Goal: Communication & Community: Answer question/provide support

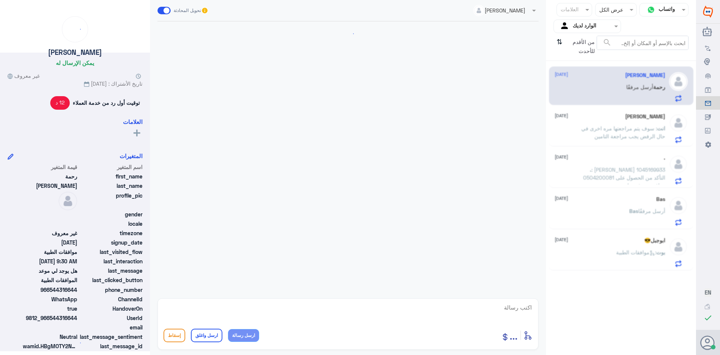
scroll to position [648, 0]
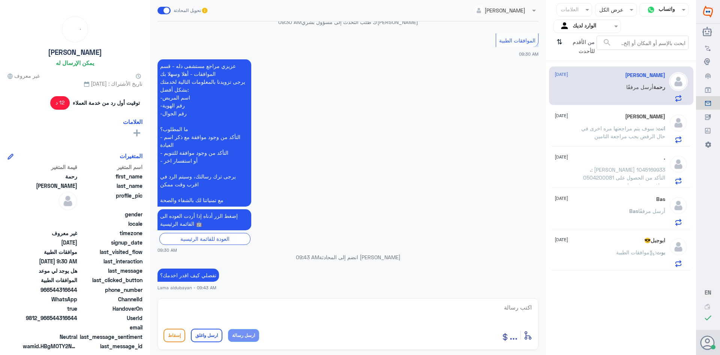
click at [603, 125] on span ": سوف يتم مراجعتها مره اخرى في حال الرفض يجب مراجعة التامين" at bounding box center [624, 132] width 84 height 14
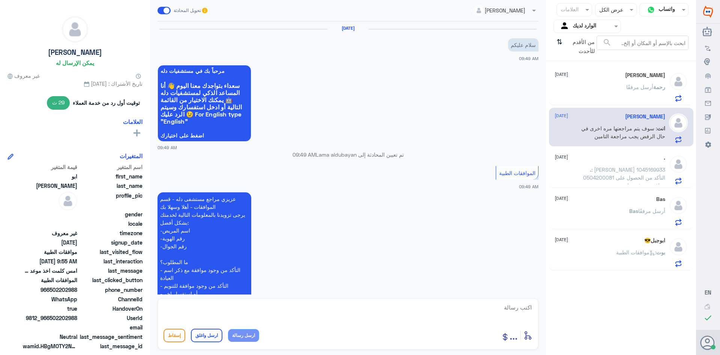
scroll to position [370, 0]
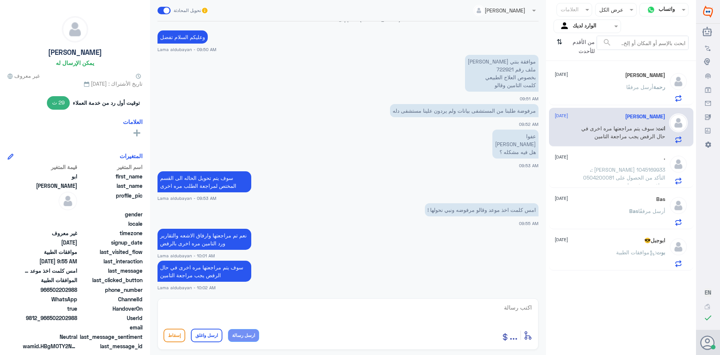
click at [613, 180] on span ": [PERSON_NAME] 1045169933 0504200081 التأكد من الحصول على موافقه صرف دواء" at bounding box center [625, 177] width 82 height 22
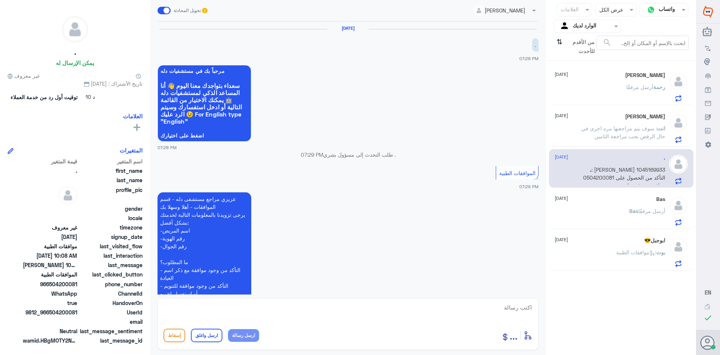
scroll to position [587, 0]
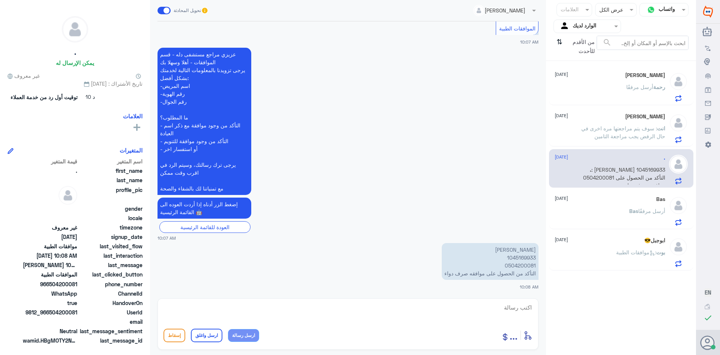
click at [622, 222] on div "[PERSON_NAME] أرسل مرفقًا" at bounding box center [610, 217] width 111 height 17
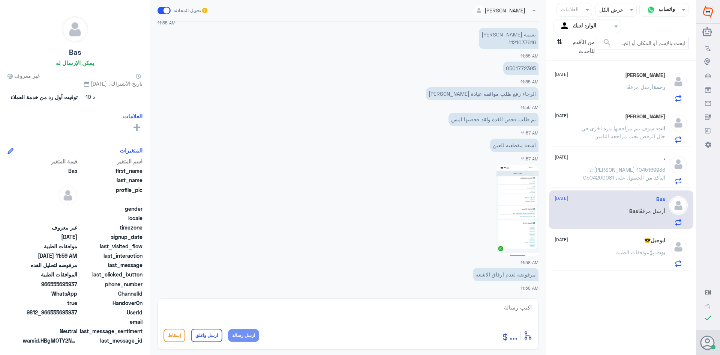
scroll to position [464, 0]
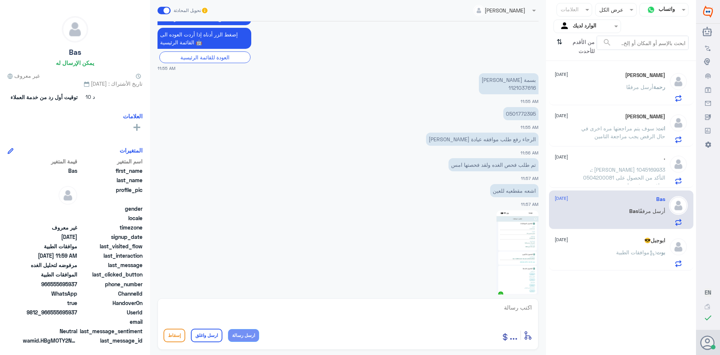
click at [522, 88] on p "بسمة [PERSON_NAME] 1121037616" at bounding box center [509, 83] width 60 height 21
click at [525, 114] on p "0501772395" at bounding box center [521, 113] width 35 height 13
copy p "0501772395"
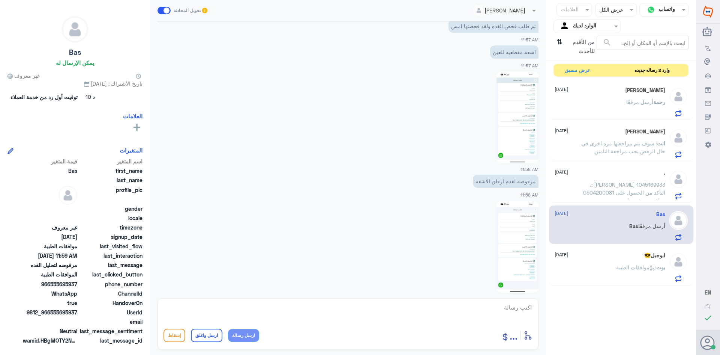
scroll to position [614, 0]
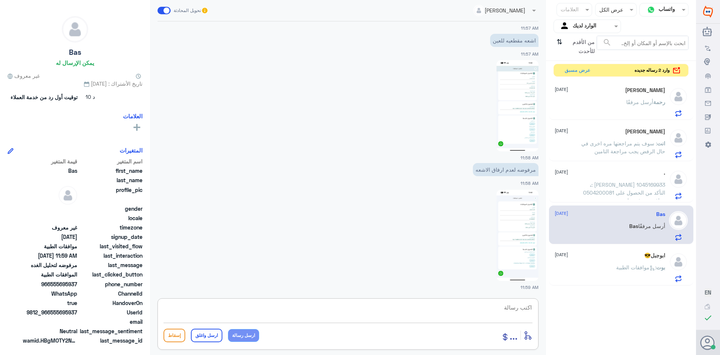
click at [469, 306] on textarea at bounding box center [348, 311] width 369 height 18
type textarea "s"
type textarea "سوف يتم تحويل الحاله الى القسم المختص لمتابعة الطلب مره اخرى"
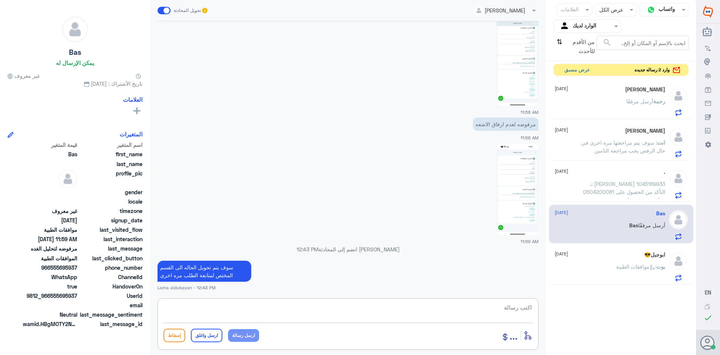
click at [582, 70] on button "عرض مسبق" at bounding box center [578, 70] width 32 height 12
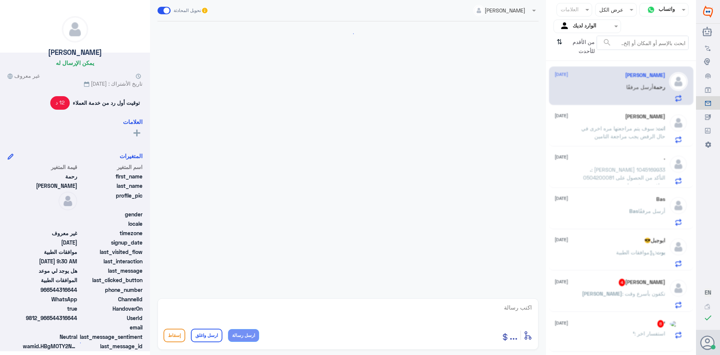
scroll to position [648, 0]
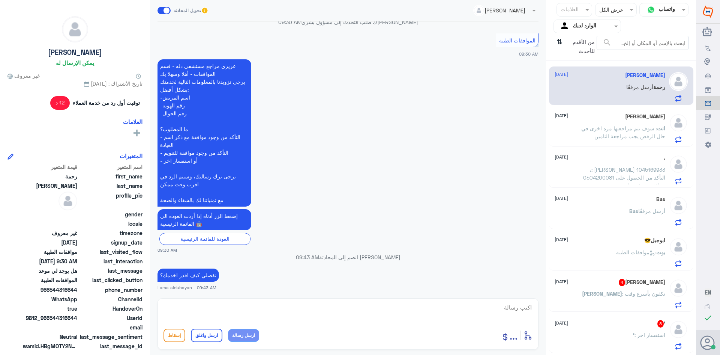
click at [606, 302] on p "[PERSON_NAME] : تكفون بأسرع وقت" at bounding box center [623, 298] width 83 height 19
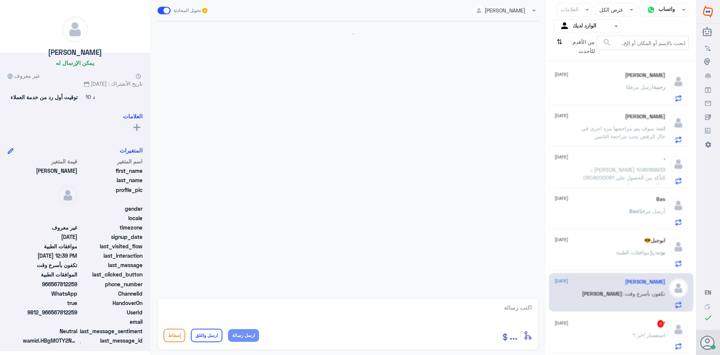
scroll to position [841, 0]
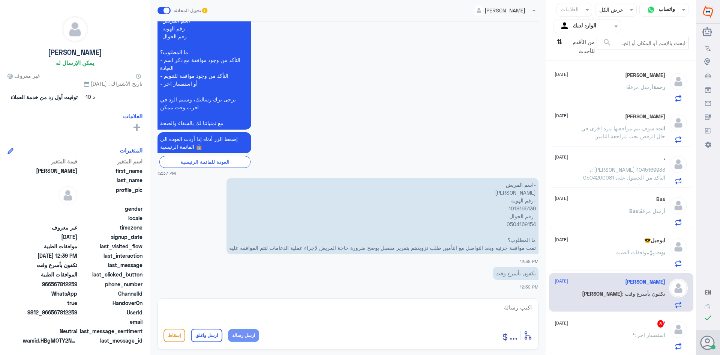
click at [611, 318] on div "‘ 8 [DATE] ‘ : استفسار اخر" at bounding box center [621, 333] width 144 height 39
click at [609, 337] on div "‘ : استفسار اخر" at bounding box center [610, 340] width 111 height 17
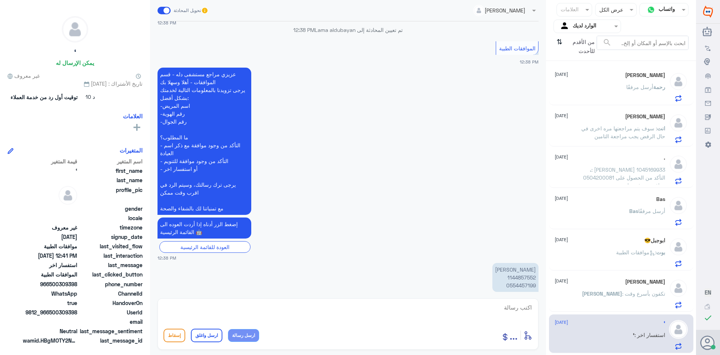
scroll to position [615, 0]
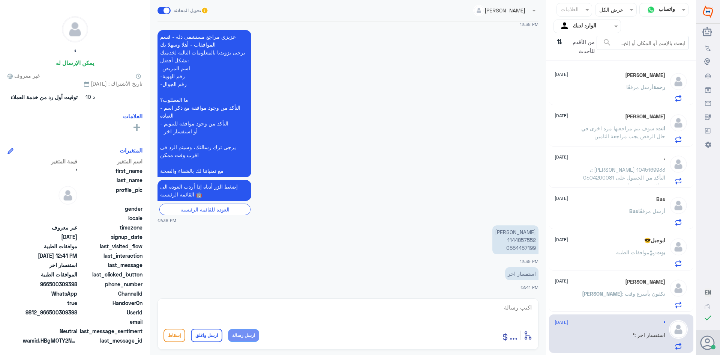
click at [524, 240] on p "[PERSON_NAME] 1144857552 0554457199" at bounding box center [516, 239] width 46 height 29
copy p "1144857552"
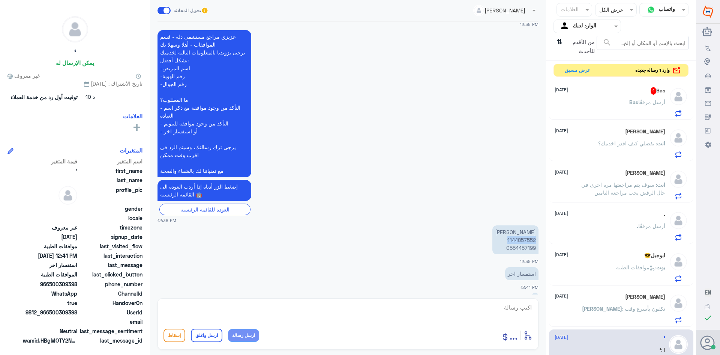
scroll to position [641, 0]
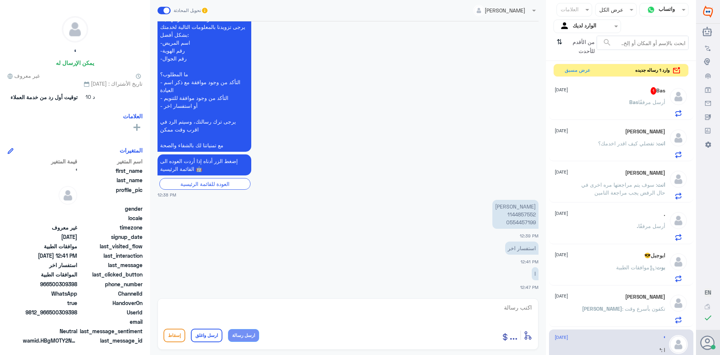
click at [484, 309] on textarea at bounding box center [348, 311] width 369 height 18
type textarea "ت"
type textarea "تفضل كيف اقدر اخدمك"
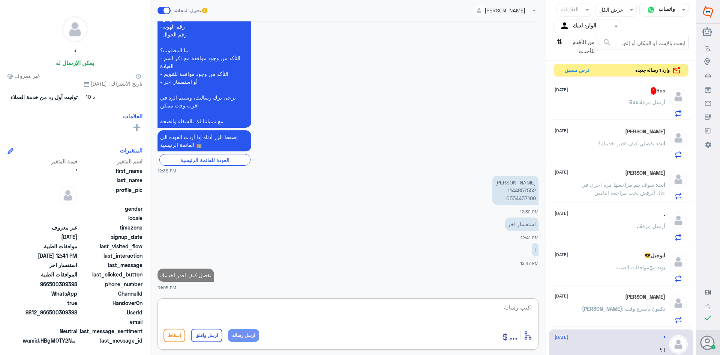
click at [648, 98] on p "[PERSON_NAME] أرسل مرفقًا" at bounding box center [648, 107] width 36 height 19
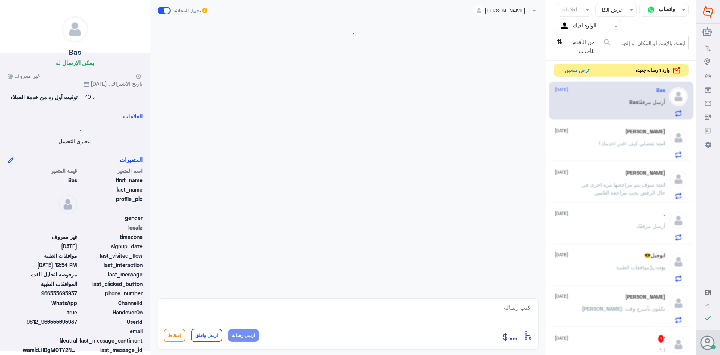
scroll to position [610, 0]
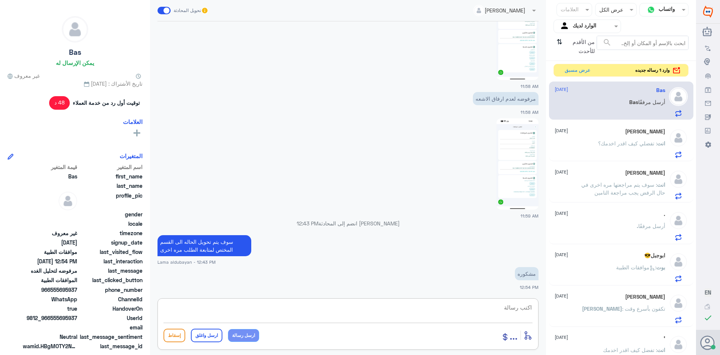
click at [346, 310] on textarea at bounding box center [348, 311] width 369 height 18
type textarea "العفو"
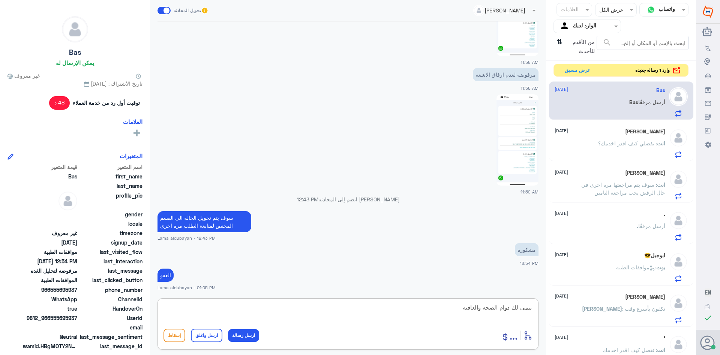
type textarea "نتمى لك دوام الصحه والعافيه"
click at [206, 339] on button "ارسل واغلق" at bounding box center [207, 335] width 32 height 14
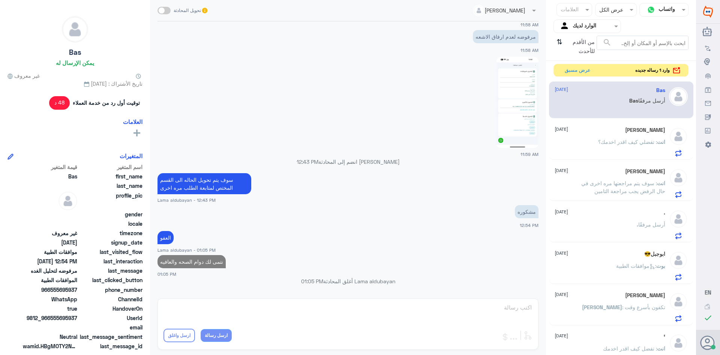
click at [618, 153] on p "انت : تفضلي كيف اقدر اخدمك؟" at bounding box center [632, 147] width 67 height 19
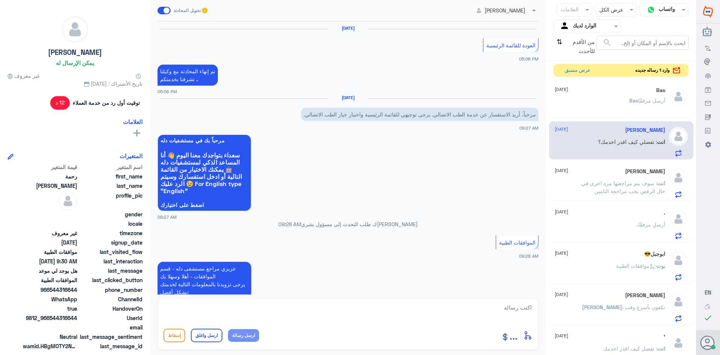
scroll to position [648, 0]
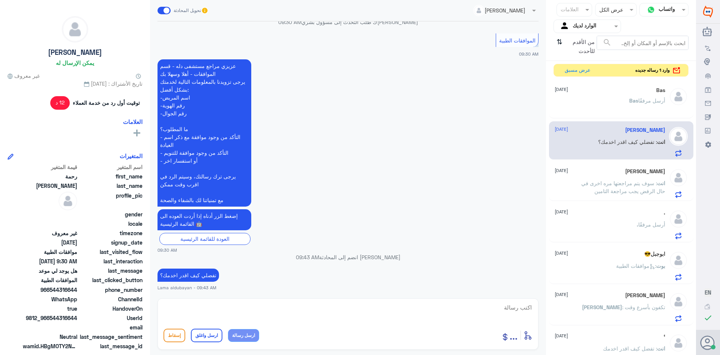
click at [588, 204] on div ". [DATE] . أرسل مرفقًا" at bounding box center [621, 223] width 144 height 39
click at [570, 72] on button "عرض مسبق" at bounding box center [578, 70] width 32 height 12
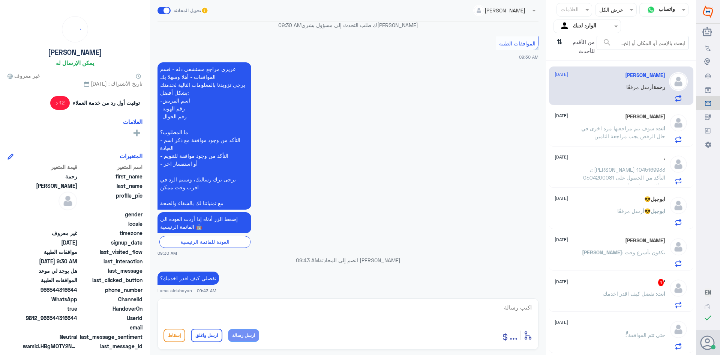
scroll to position [648, 0]
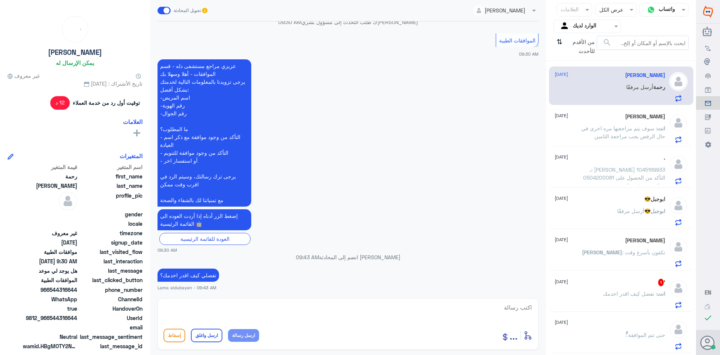
click at [653, 298] on p "انت : تفضل كيف اقدر اخدمك" at bounding box center [634, 298] width 62 height 19
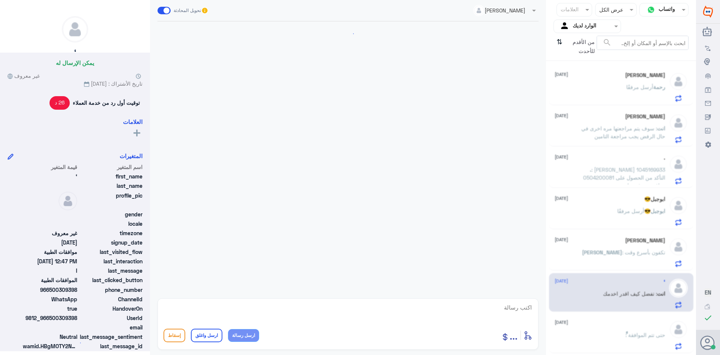
scroll to position [679, 0]
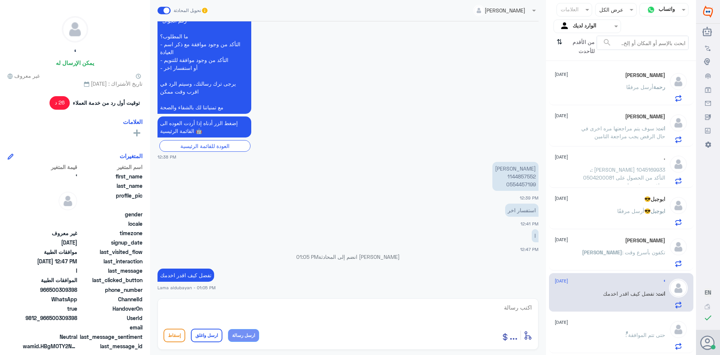
click at [623, 221] on p "ابوجبل😎 أرسل مرفقًا" at bounding box center [642, 216] width 48 height 19
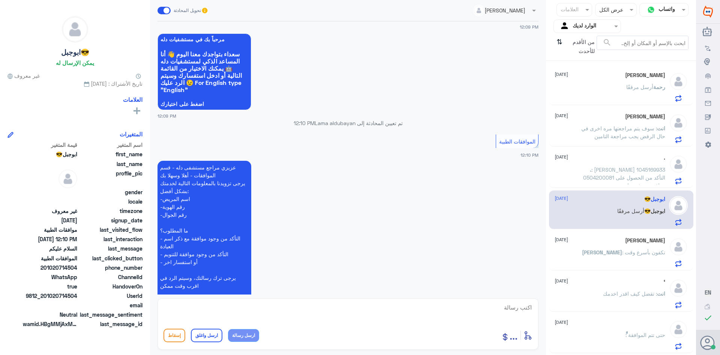
scroll to position [95, 0]
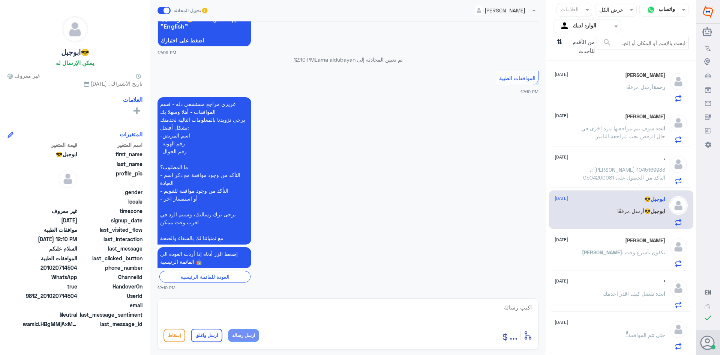
click at [484, 312] on textarea at bounding box center [348, 311] width 369 height 18
type textarea "تفضل كيف اقدر اخدمك ؟"
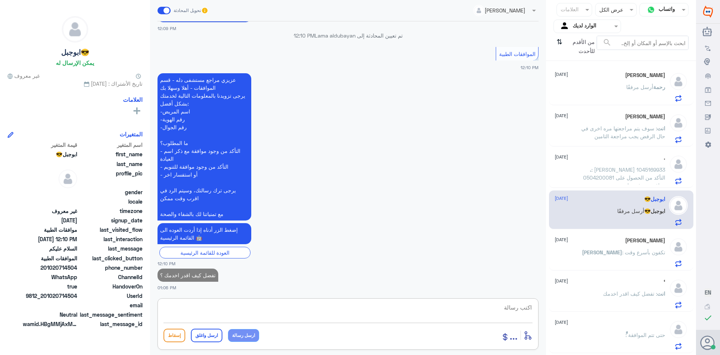
click at [609, 173] on p ". : [PERSON_NAME] 1045169933 0504200081 التأكد من الحصول على موافقه صرف دواء" at bounding box center [623, 174] width 84 height 19
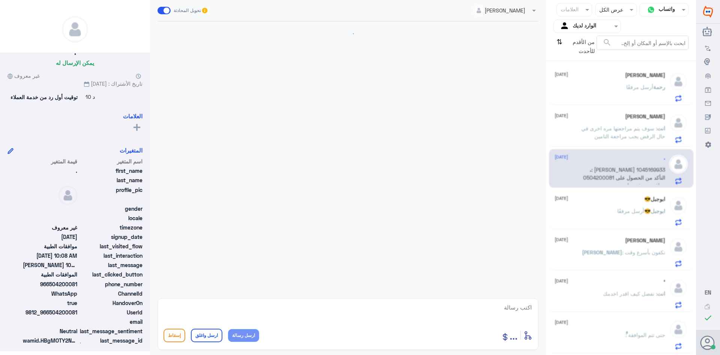
scroll to position [587, 0]
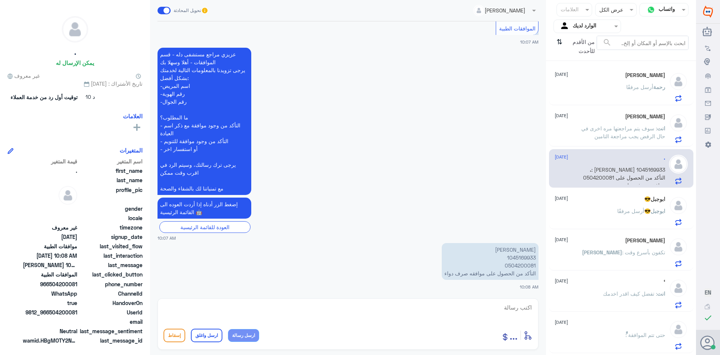
click at [634, 131] on span ": سوف يتم مراجعتها مره اخرى في حال الرفض يجب مراجعة التامين" at bounding box center [624, 132] width 84 height 14
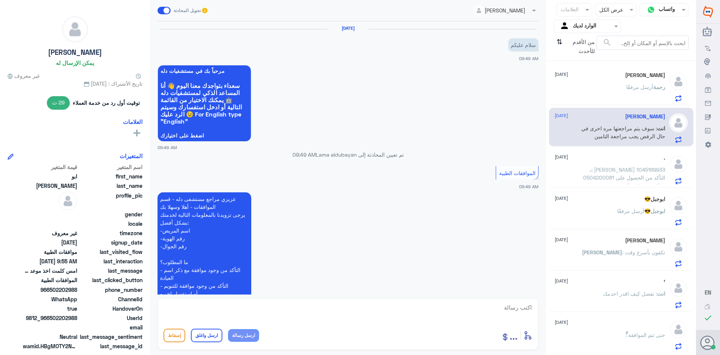
scroll to position [370, 0]
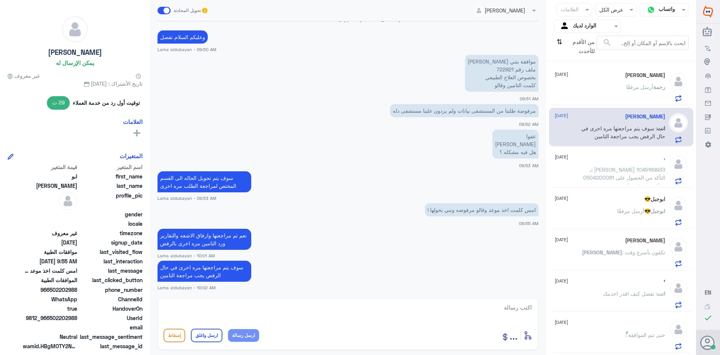
click at [628, 209] on span "أرسل مرفقًا" at bounding box center [631, 211] width 27 height 6
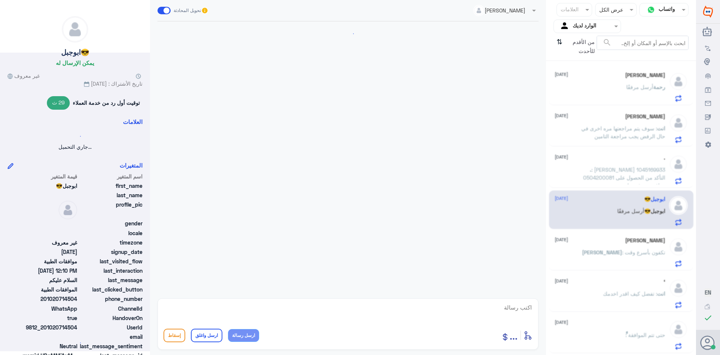
scroll to position [133, 0]
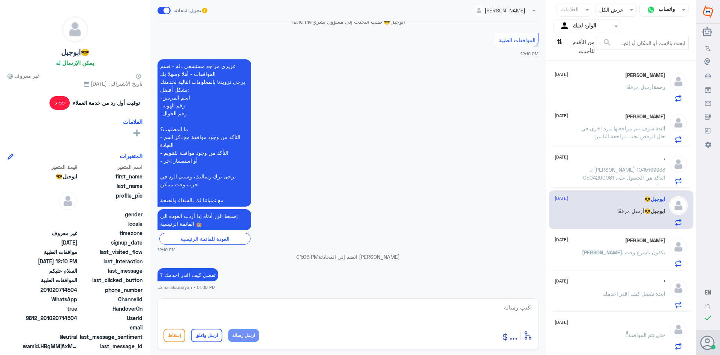
click at [597, 260] on div "[PERSON_NAME] : تكفون بأسرع وقت" at bounding box center [610, 258] width 111 height 17
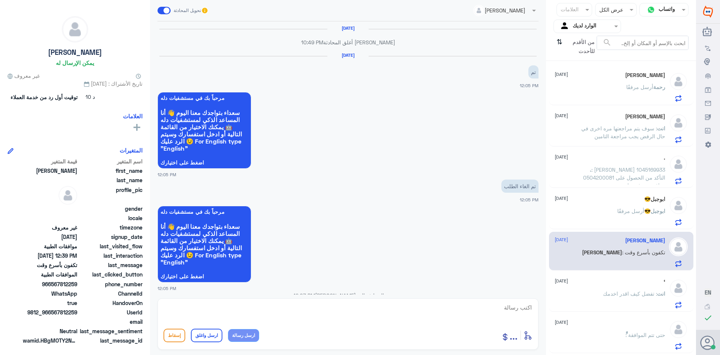
scroll to position [841, 0]
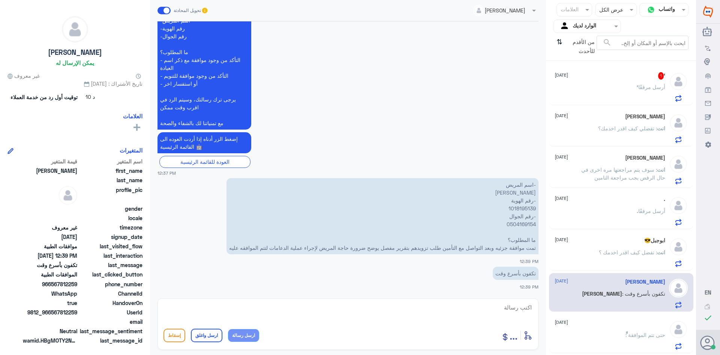
click at [520, 209] on p "-اسم المريض [PERSON_NAME] -رقم الهوية 1018195139 -رقم الجوال 0504169154 ما المط…" at bounding box center [383, 216] width 312 height 76
copy p "1018195139"
click at [633, 87] on div "‘ أرسل مرفقًا" at bounding box center [610, 93] width 111 height 17
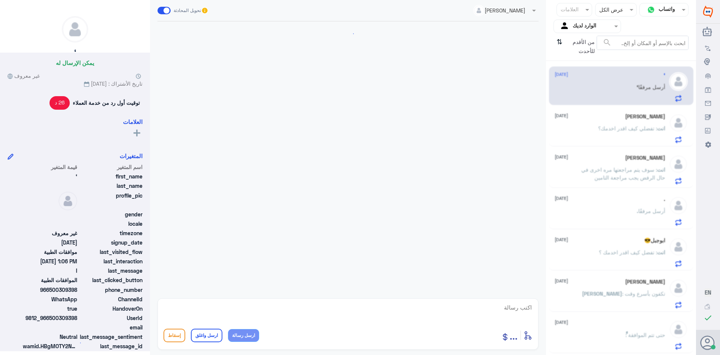
scroll to position [704, 0]
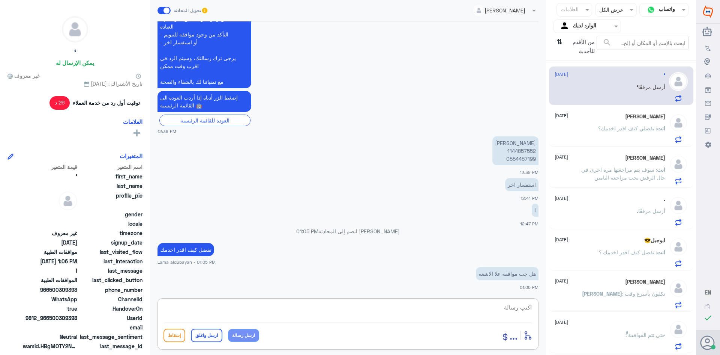
click at [480, 310] on textarea at bounding box center [348, 311] width 369 height 18
type textarea "لسه مرفوضه"
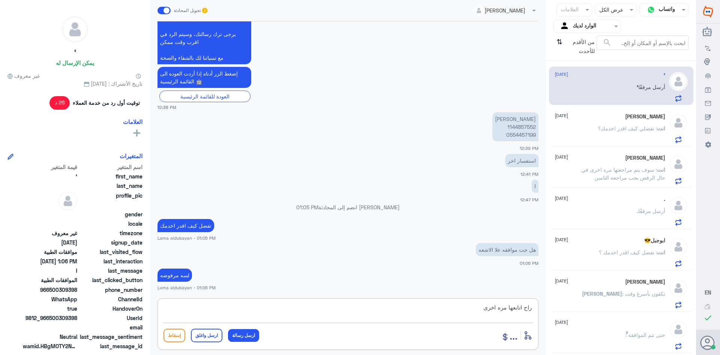
type textarea "راح اتابعها مره اخرى"
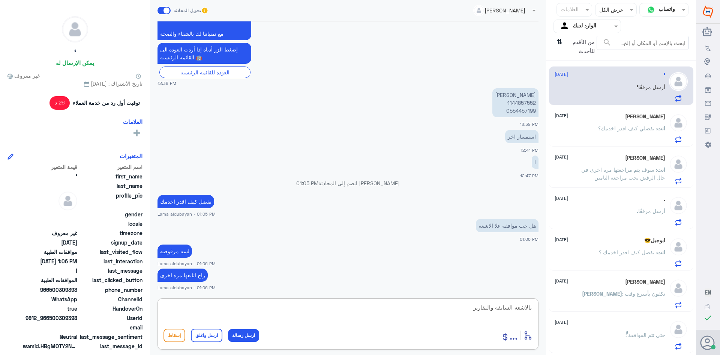
type textarea "بالاشعه السابقه والتقارير"
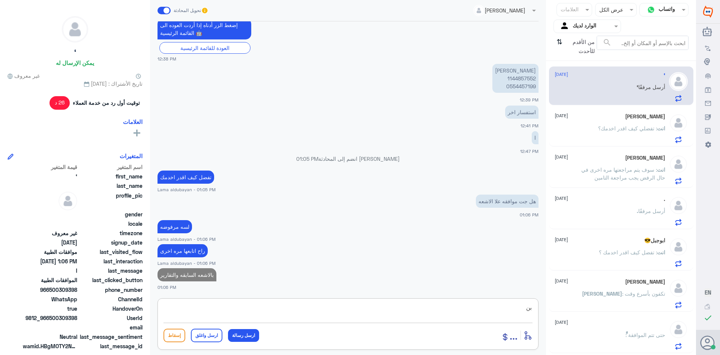
type textarea "ب"
type textarea "ننتظر رد التامين"
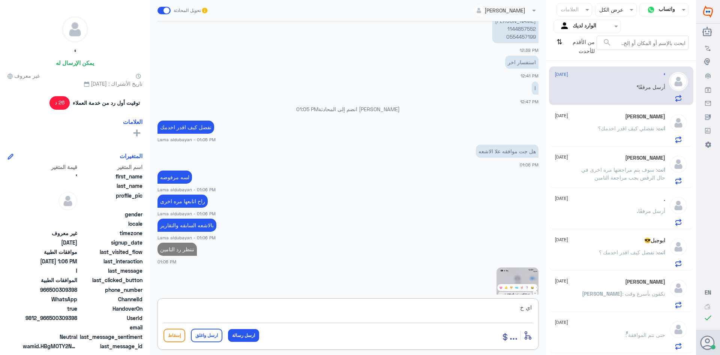
scroll to position [879, 0]
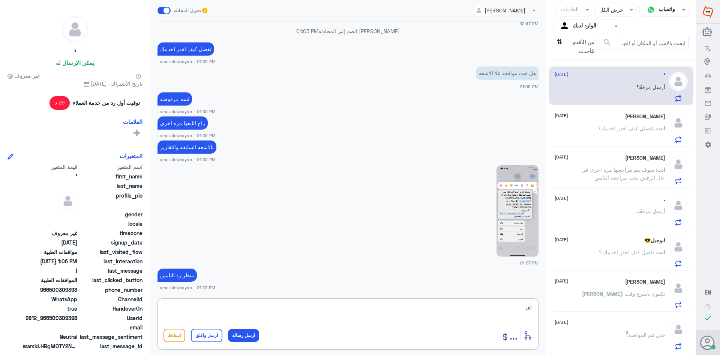
type textarea "ا"
click at [529, 217] on img at bounding box center [518, 210] width 42 height 91
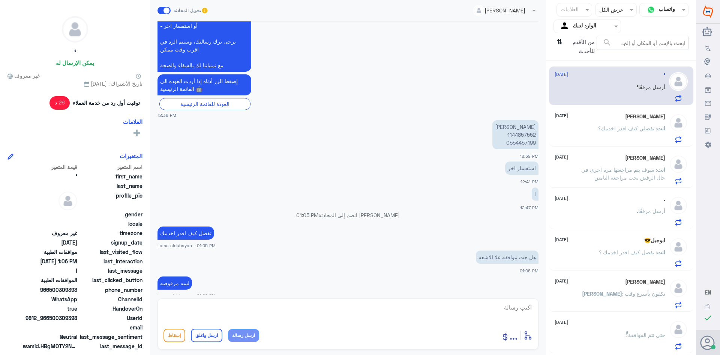
scroll to position [691, 0]
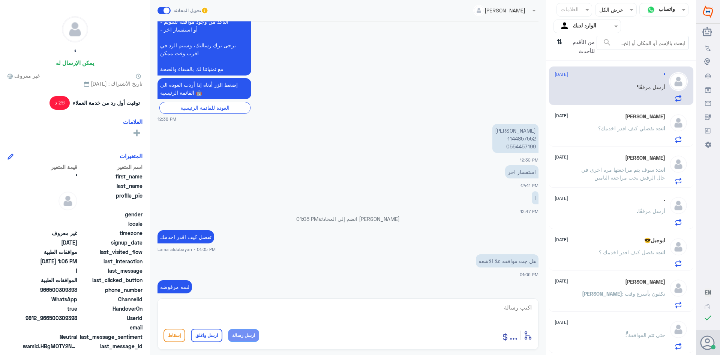
click at [525, 137] on p "[PERSON_NAME] 1144857552 0554457199" at bounding box center [516, 138] width 46 height 29
copy p "1144857552"
click at [405, 306] on textarea at bounding box center [348, 311] width 369 height 18
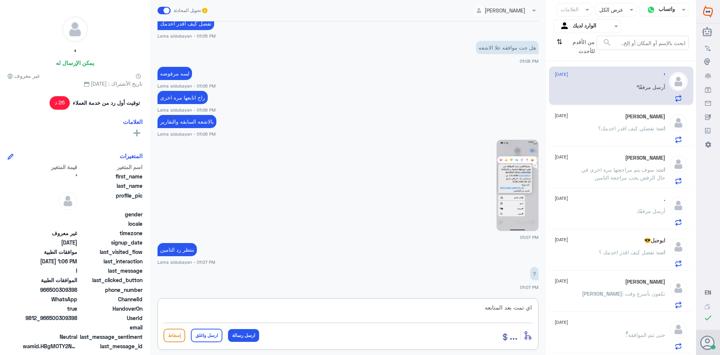
type textarea "اي تمت بعد المتابعه"
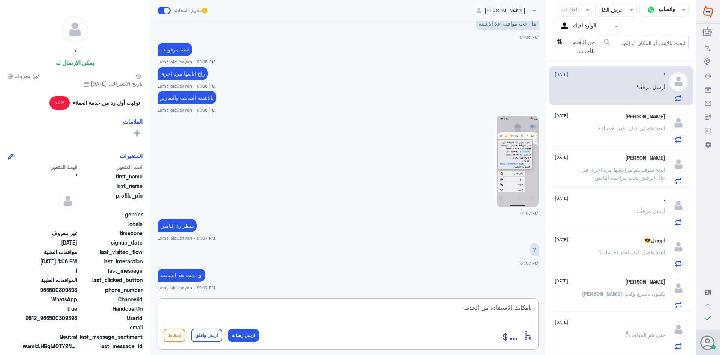
type textarea "بامكانك الاستفاده من الخدمه"
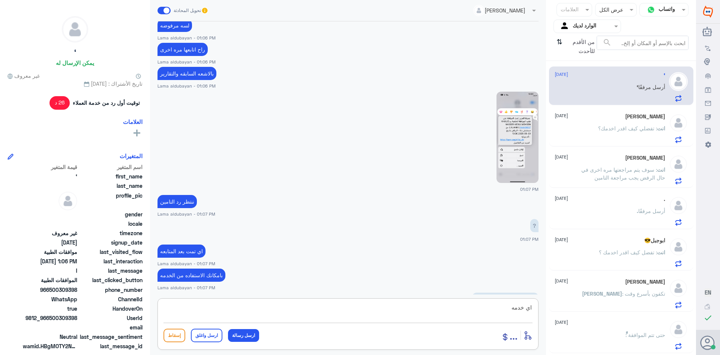
scroll to position [978, 0]
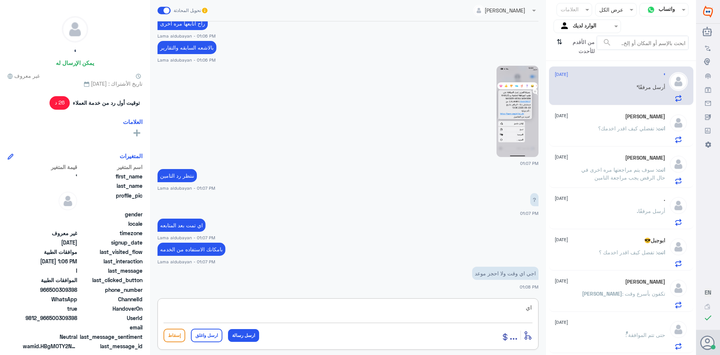
type textarea "ا"
type textarea "ل"
click at [331, 316] on textarea at bounding box center [348, 311] width 369 height 18
paste textarea "يرجى التواصل مع قسم المواعيد عن طريق الاتصال بشكل مباشر على الرقم 92001222"
type textarea "يرجى التواصل مع قسم المواعيد عن طريق الاتصال بشكل مباشر على الرقم 92001222"
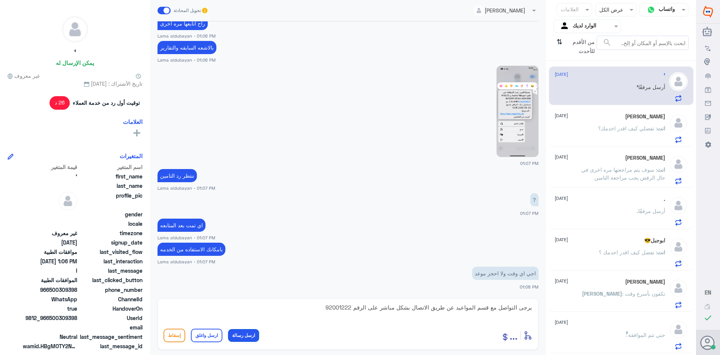
click at [251, 336] on button "ارسل رسالة" at bounding box center [243, 335] width 31 height 13
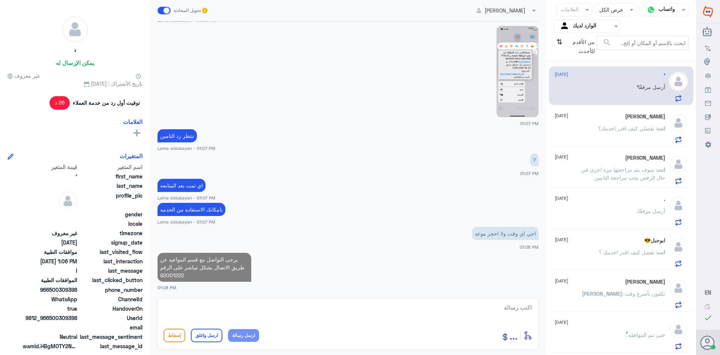
click at [263, 304] on textarea at bounding box center [348, 311] width 369 height 18
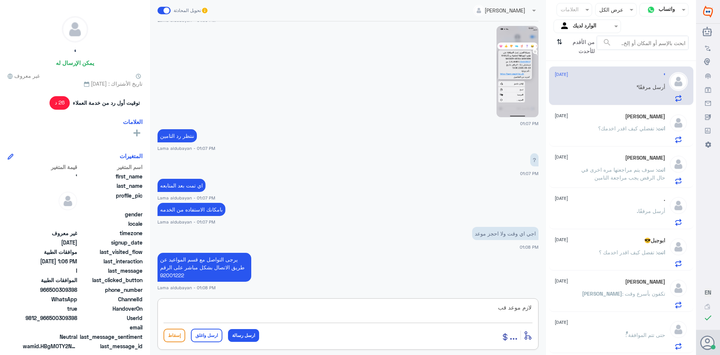
type textarea "لازم موعد قبل"
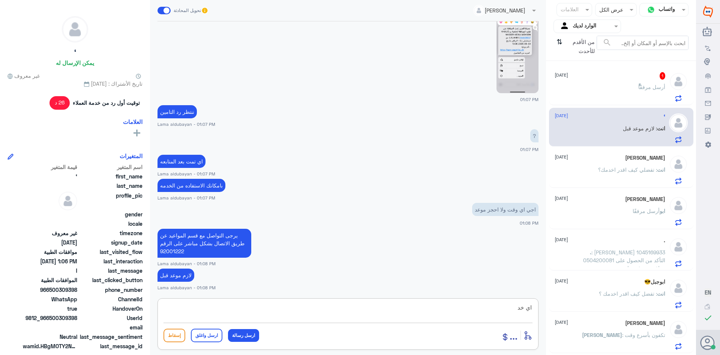
scroll to position [1068, 0]
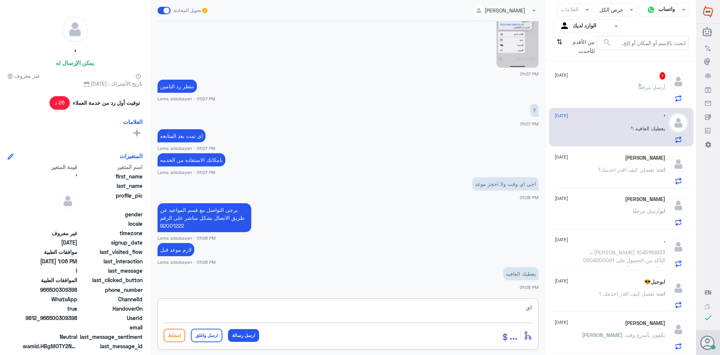
type textarea "ا"
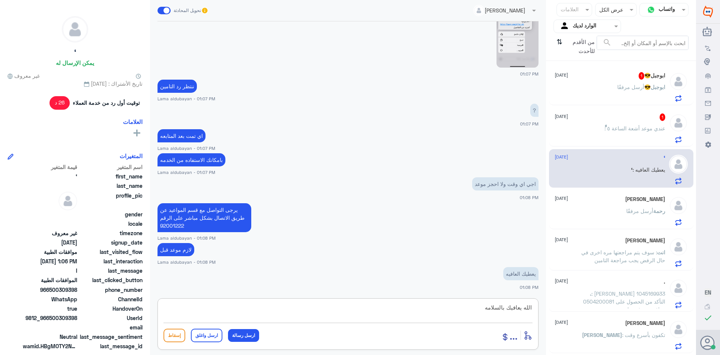
type textarea "الله يعافيك بالسلامه"
click at [201, 340] on button "ارسل واغلق" at bounding box center [207, 335] width 32 height 14
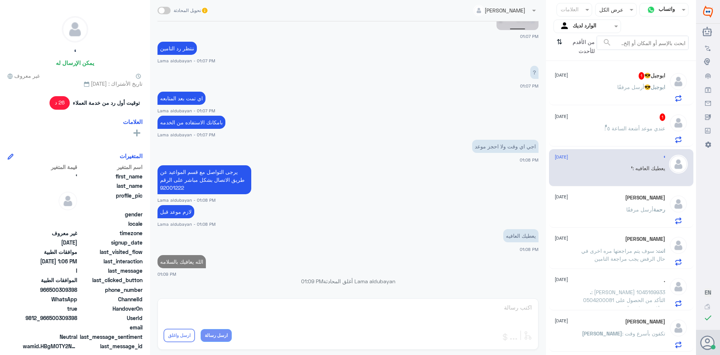
click at [643, 139] on p "ًً : عندي موعد أشعة الساعة ٥" at bounding box center [635, 133] width 61 height 19
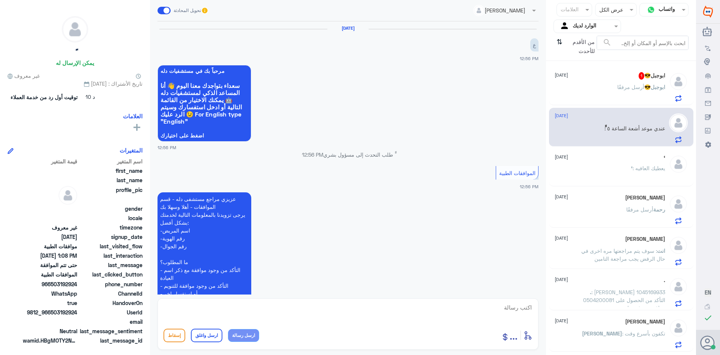
scroll to position [283, 0]
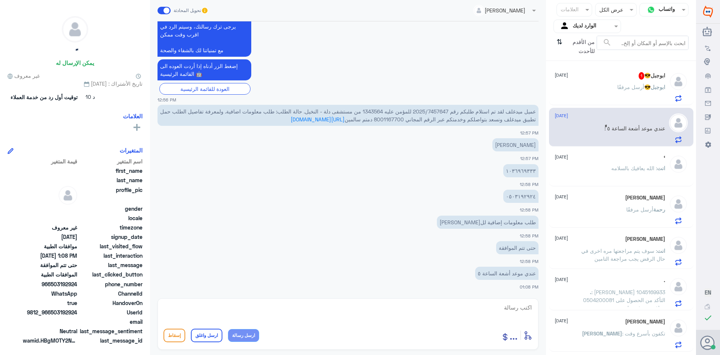
click at [612, 77] on div "ابوجبل😎 1 [DATE]" at bounding box center [610, 76] width 111 height 8
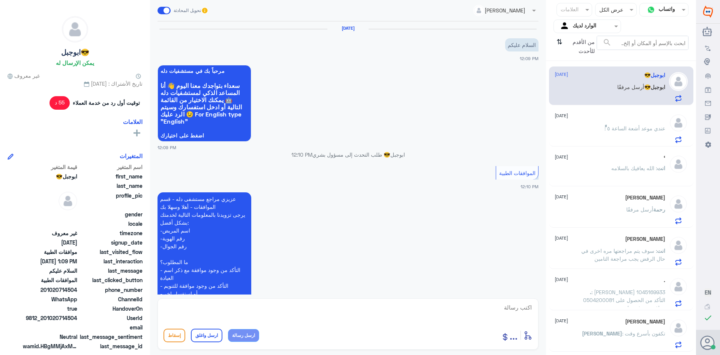
scroll to position [165, 0]
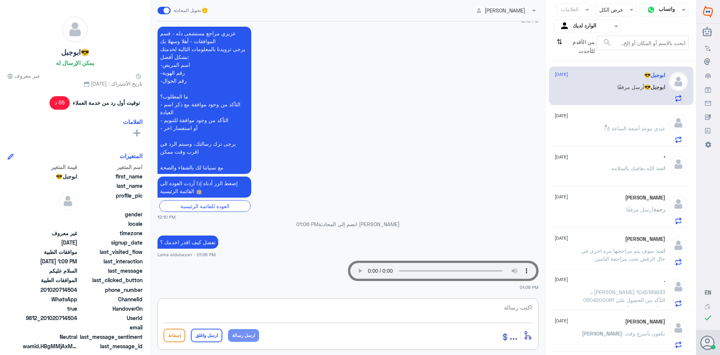
click at [380, 308] on textarea at bounding box center [348, 311] width 369 height 18
type textarea "يرجى الكتابه غير واضح الاستفسار"
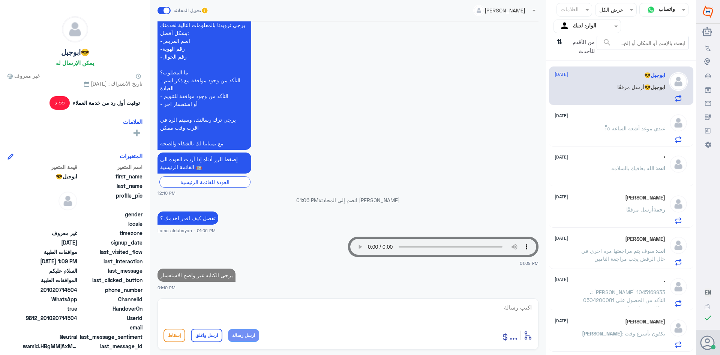
click at [656, 138] on p "ًً : عندي موعد أشعة الساعة ٥" at bounding box center [635, 133] width 61 height 19
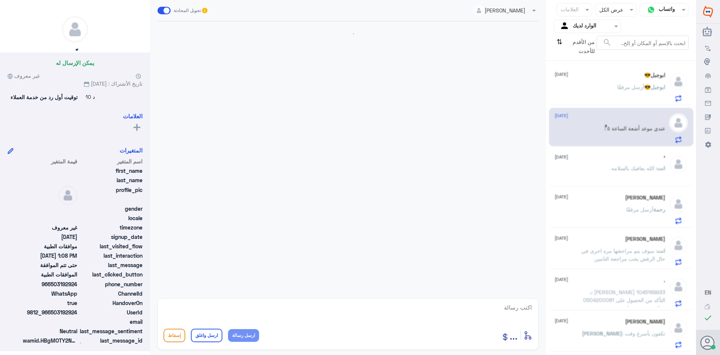
scroll to position [283, 0]
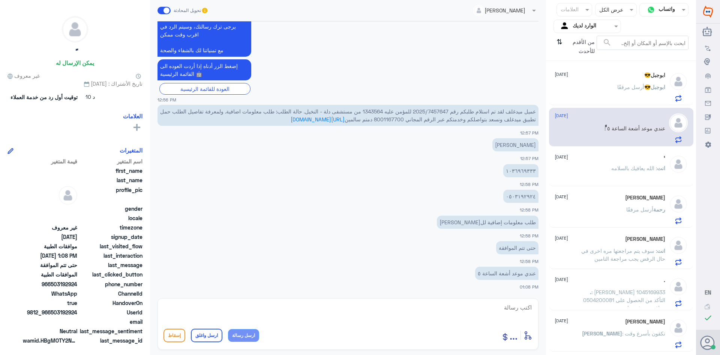
click at [368, 112] on span "عميل ميدغلف لقد تم استلام طلبكم رقم 2025/7457647 للمؤمن عليه 1343564 من مستشفى …" at bounding box center [348, 115] width 376 height 14
click at [364, 113] on span "عميل ميدغلف لقد تم استلام طلبكم رقم 2025/7457647 للمؤمن عليه 1343564 من مستشفى …" at bounding box center [348, 115] width 376 height 14
drag, startPoint x: 380, startPoint y: 110, endPoint x: 359, endPoint y: 114, distance: 21.4
click at [359, 114] on span "عميل ميدغلف لقد تم استلام طلبكم رقم 2025/7457647 للمؤمن عليه 1343564 من مستشفى …" at bounding box center [348, 115] width 376 height 14
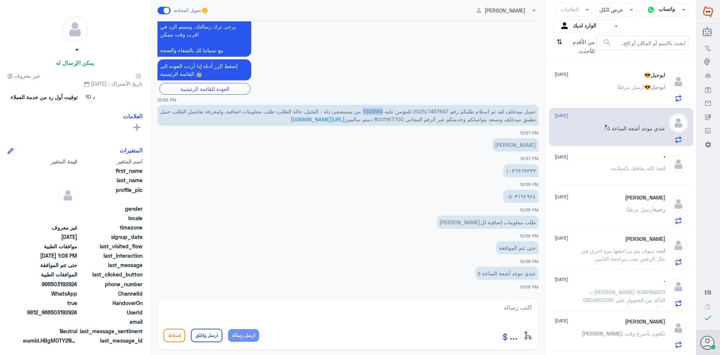
copy span "1343564"
click at [527, 171] on p "١٠٣٦٩٦٩٣٣٣" at bounding box center [521, 170] width 35 height 13
copy p "١٠٣٦٩٦٩٣٣٣"
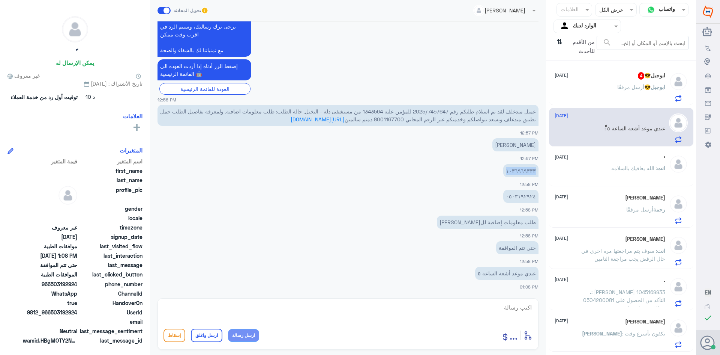
click at [447, 309] on textarea at bounding box center [348, 311] width 369 height 18
type textarea "تم ارفاق التقارير بنتظار رد التامين"
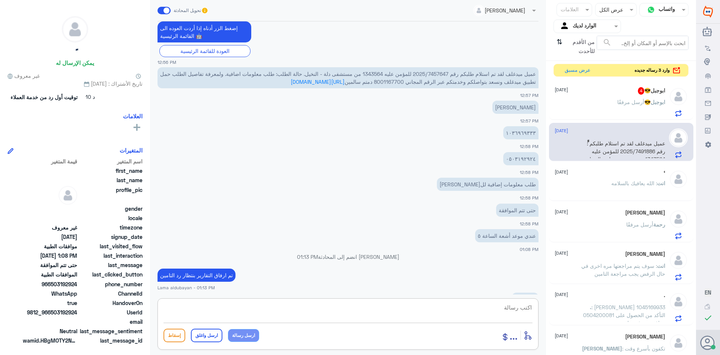
scroll to position [366, 0]
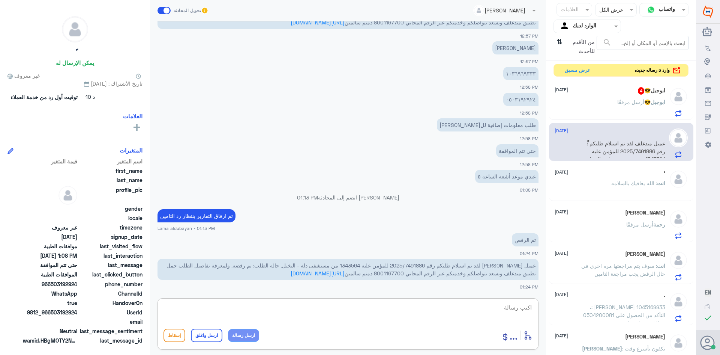
click at [639, 101] on span "أرسل مرفقًا" at bounding box center [631, 102] width 27 height 6
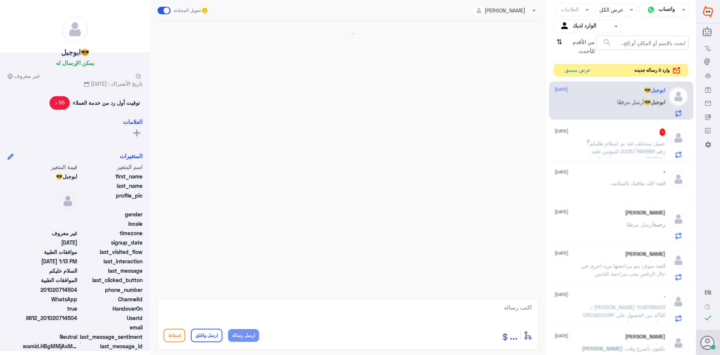
scroll to position [370, 0]
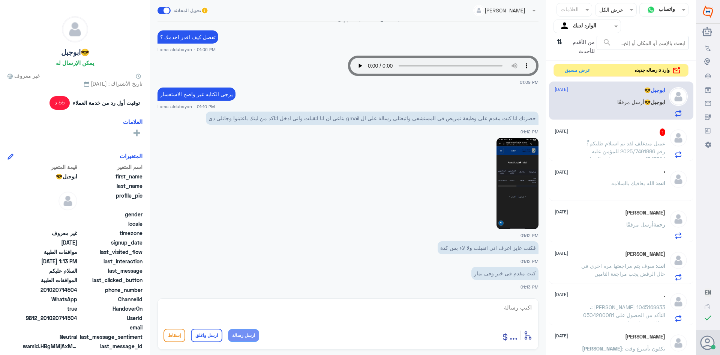
click at [499, 198] on img at bounding box center [518, 183] width 42 height 91
click at [370, 244] on app-msgs-text "فكنت عايز اعرف انى اتقبلت ولا لاء بس كدة" at bounding box center [348, 248] width 381 height 14
click at [456, 309] on textarea at bounding box center [348, 311] width 369 height 18
type textarea "تواصل مع خدمة العملاء"
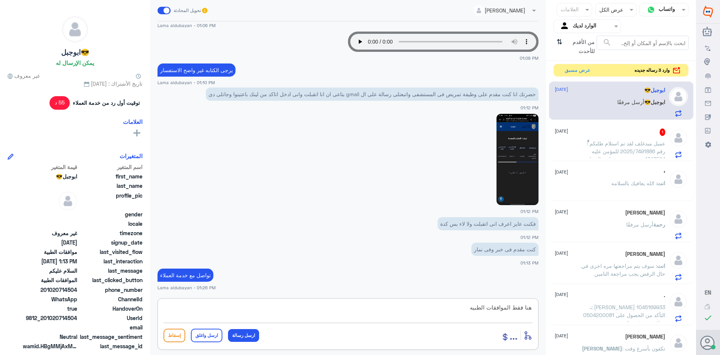
type textarea "هنا فقط الموافقات الطبيه"
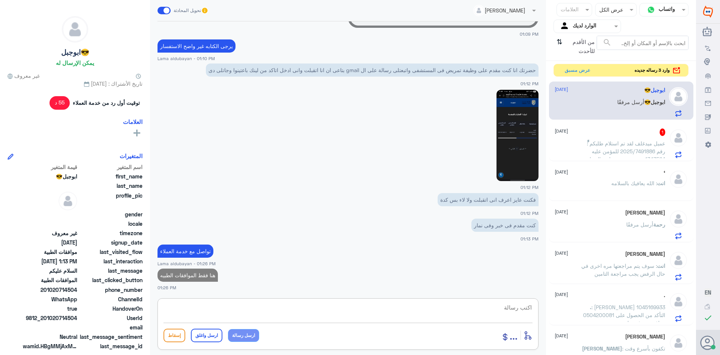
click at [600, 151] on span ": عميل ميدغلف لقد تم استلام طلبكم رقم 2025/7491886 للمؤمن عليه 1343564 من مستشف…" at bounding box center [625, 171] width 82 height 62
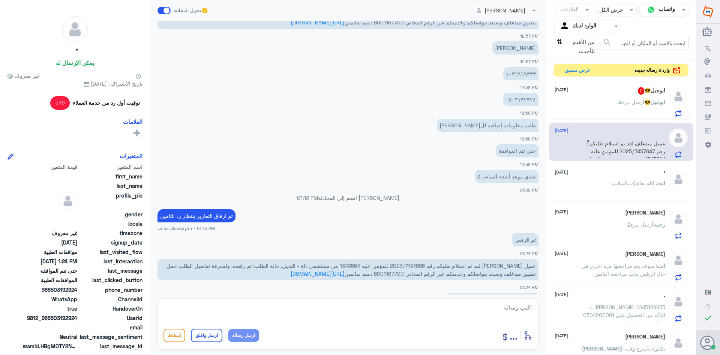
scroll to position [464, 0]
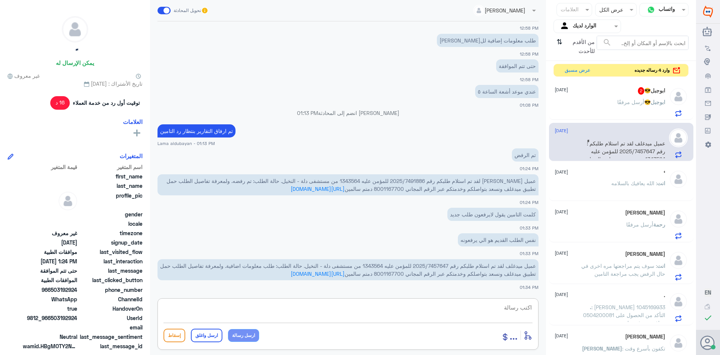
click at [482, 308] on textarea at bounding box center [348, 311] width 369 height 18
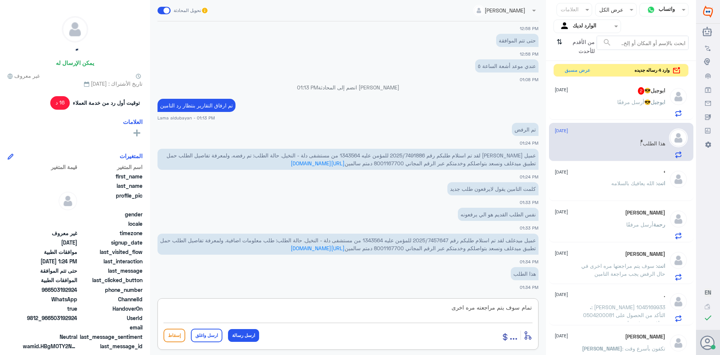
type textarea "تمام سوف يتم مراجعته مره اخرى"
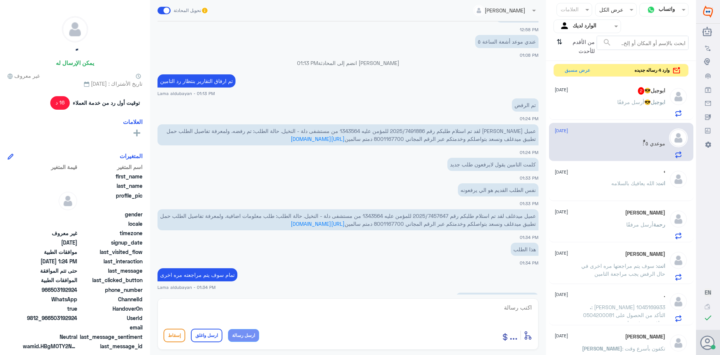
scroll to position [565, 0]
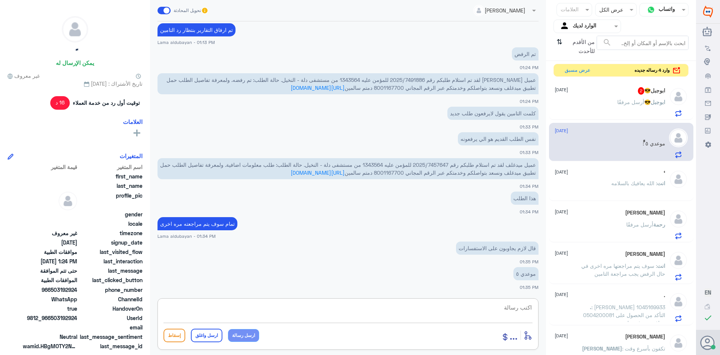
click at [605, 100] on div "ابوجبل😎 أرسل مرفقًا" at bounding box center [610, 108] width 111 height 17
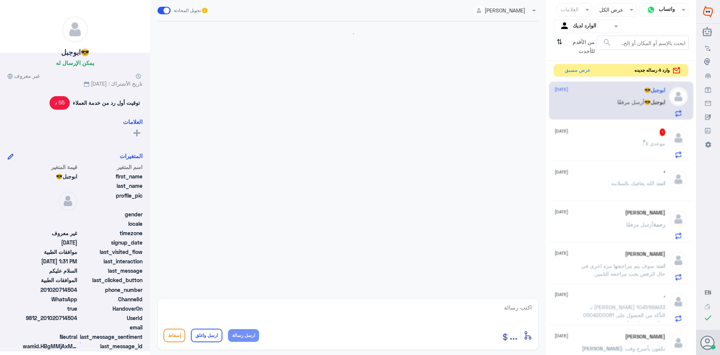
scroll to position [470, 0]
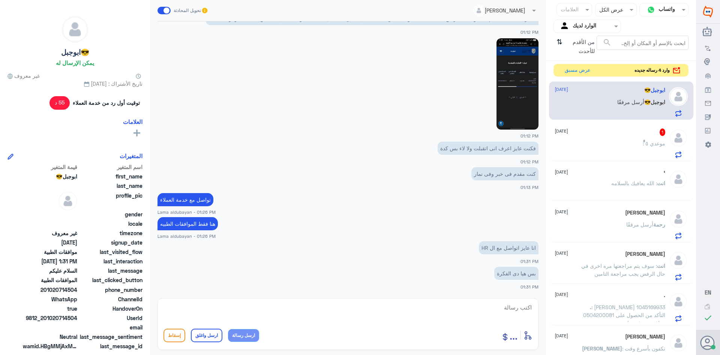
click at [453, 308] on textarea at bounding box center [348, 311] width 369 height 18
type textarea "تواصل مع خدمة لعملاء يساعدونك"
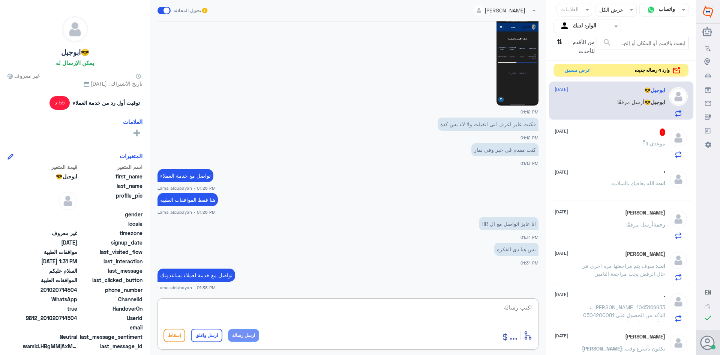
click at [643, 152] on p "ًً : موعدي ٥" at bounding box center [654, 148] width 23 height 19
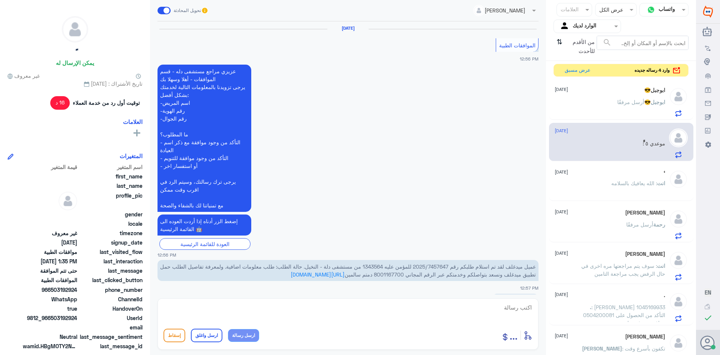
scroll to position [438, 0]
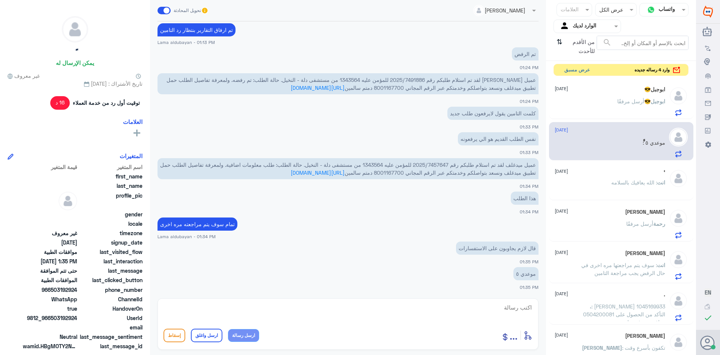
click at [579, 71] on button "عرض مسبق" at bounding box center [578, 70] width 32 height 12
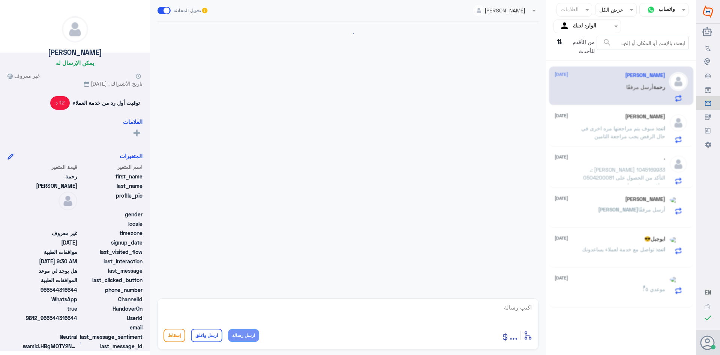
scroll to position [648, 0]
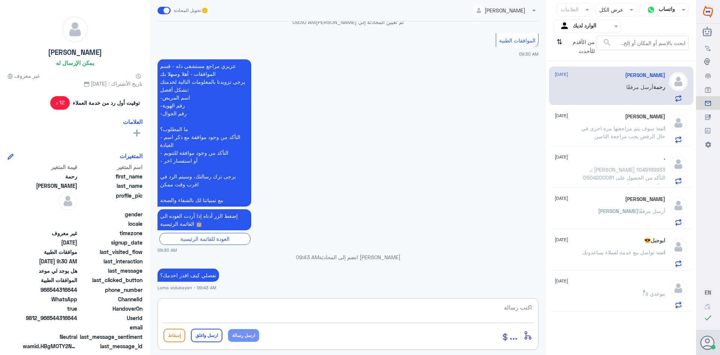
click at [391, 312] on textarea at bounding box center [348, 311] width 369 height 18
type textarea "ن"
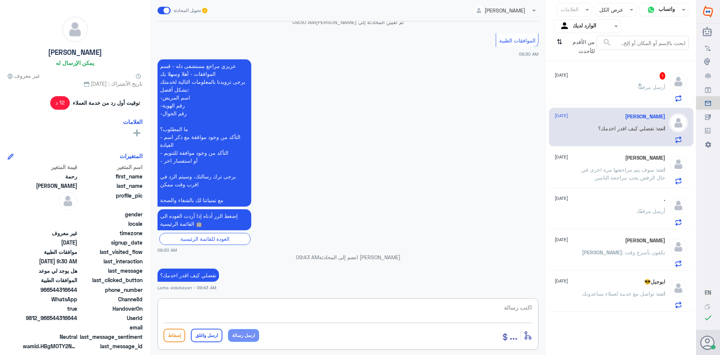
click at [600, 90] on div "ًً أرسل مرفقًا" at bounding box center [610, 93] width 111 height 17
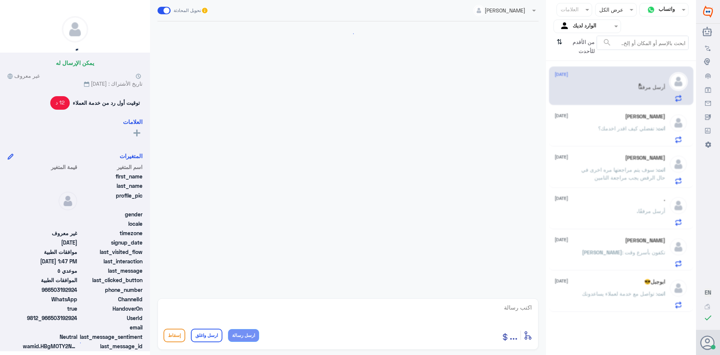
scroll to position [445, 0]
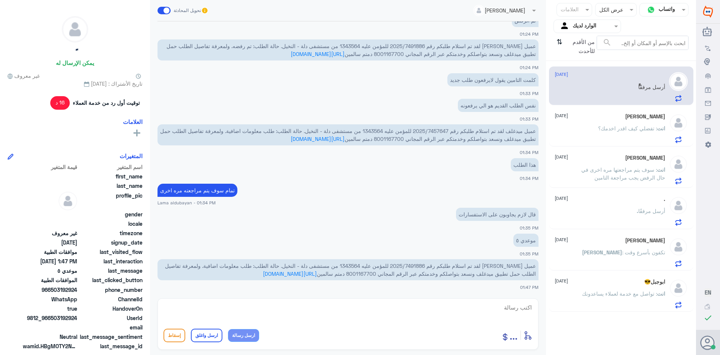
click at [462, 317] on textarea at bounding box center [348, 311] width 369 height 18
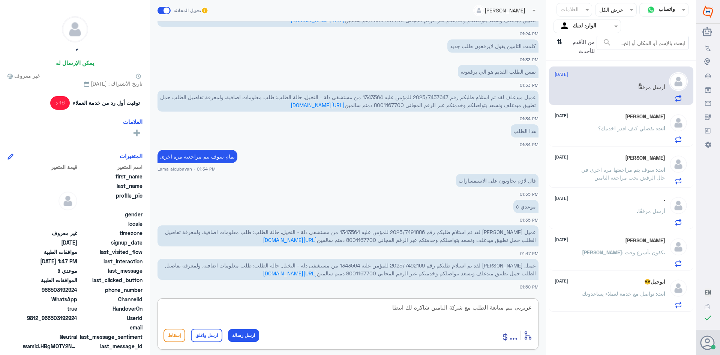
type textarea "عزيزتي يتم متابعة الطلب مع شركة التامين شاكره لك انتظار"
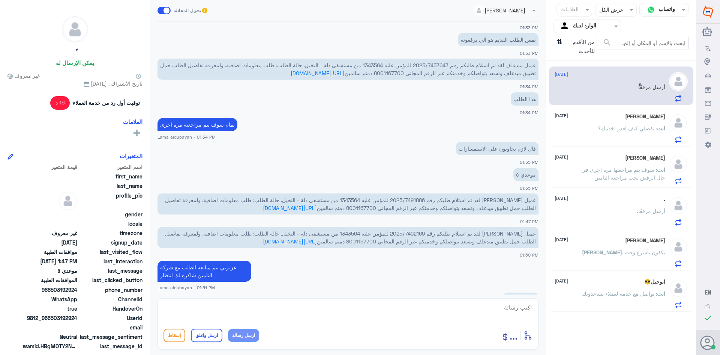
scroll to position [562, 0]
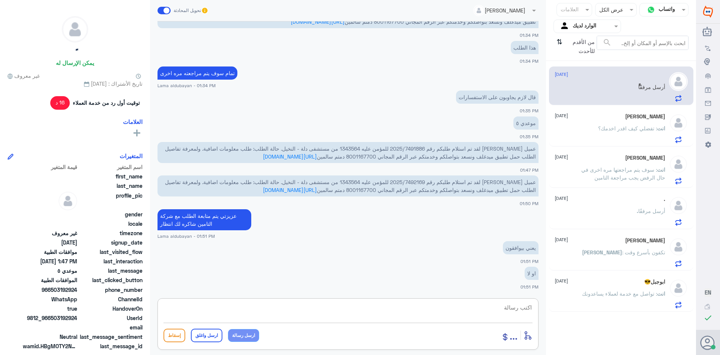
click at [623, 125] on span ": تفضلي كيف اقدر اخدمك؟" at bounding box center [628, 128] width 59 height 6
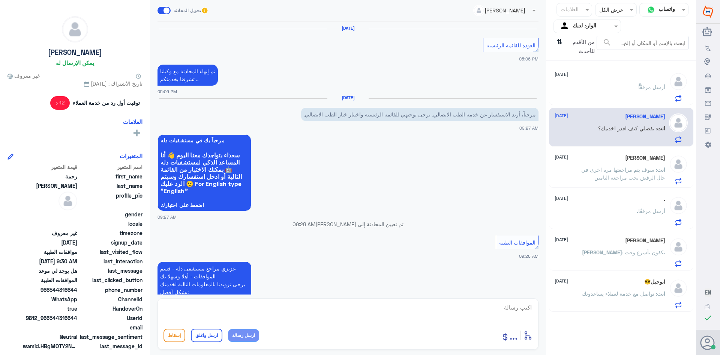
scroll to position [648, 0]
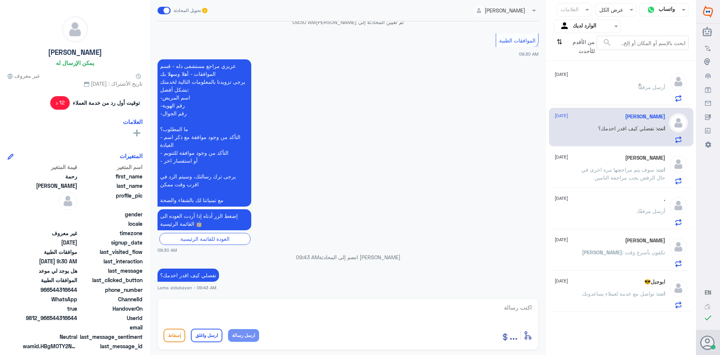
click at [475, 307] on textarea at bounding box center [348, 311] width 369 height 18
type textarea "ن"
click at [642, 94] on p "ًً أرسل مرفقًا" at bounding box center [652, 92] width 27 height 19
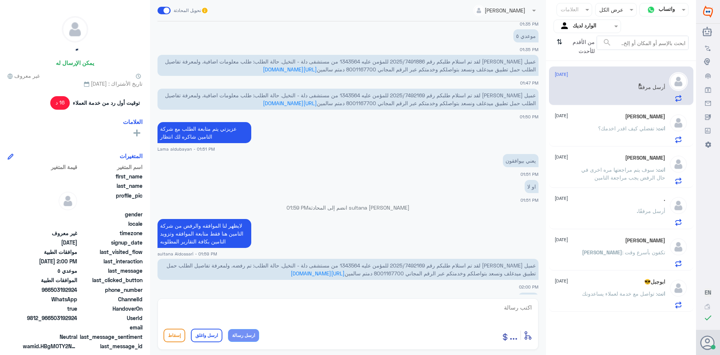
scroll to position [317, 0]
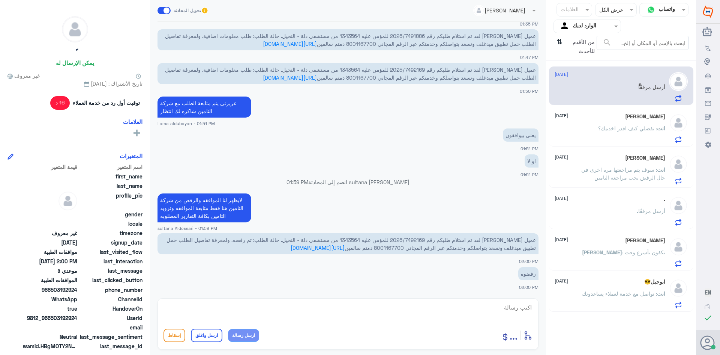
click at [633, 136] on p "انت : تفضلي كيف اقدر اخدمك؟" at bounding box center [632, 133] width 67 height 19
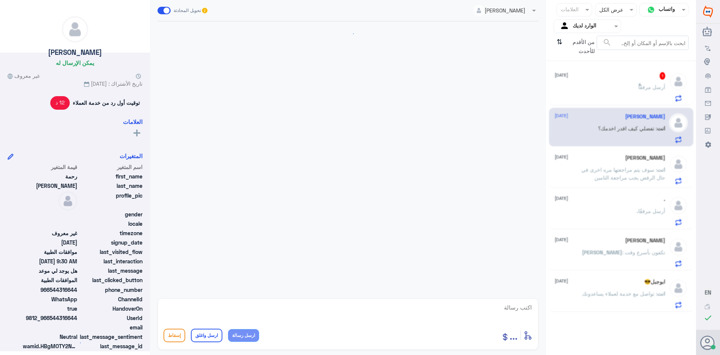
scroll to position [648, 0]
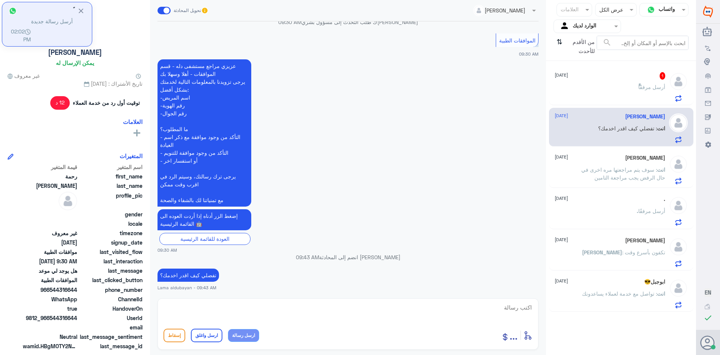
click at [645, 97] on p "ًً أرسل مرفقًا" at bounding box center [652, 92] width 27 height 19
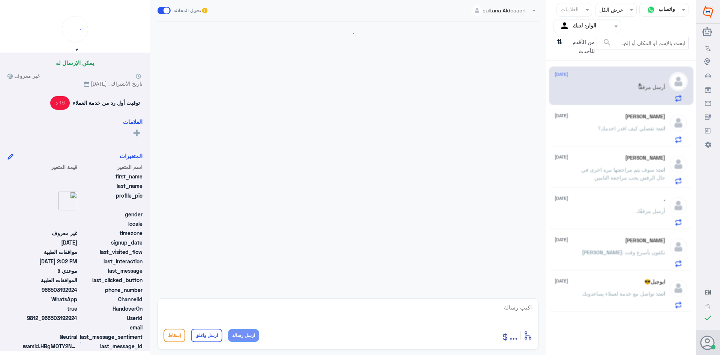
scroll to position [316, 0]
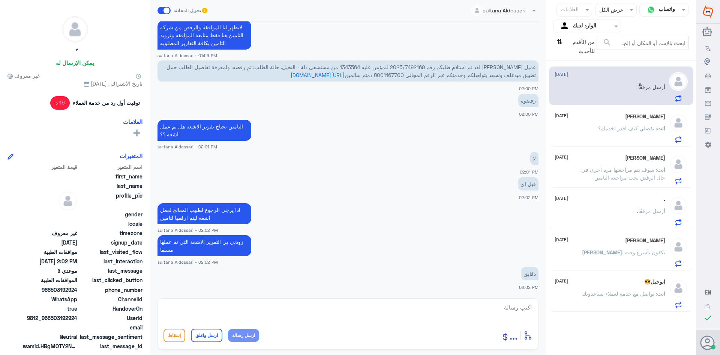
click at [622, 134] on p "انت : تفضلي كيف اقدر اخدمك؟" at bounding box center [632, 133] width 67 height 19
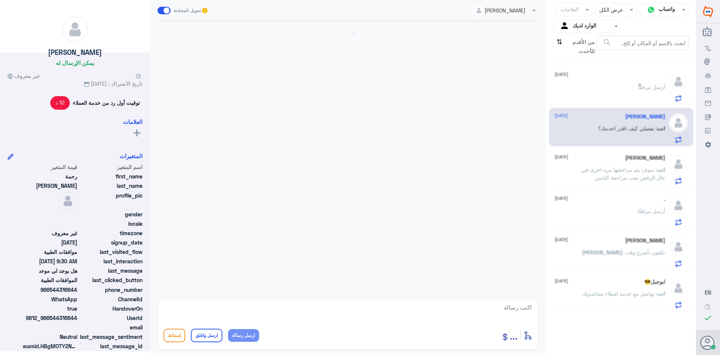
scroll to position [648, 0]
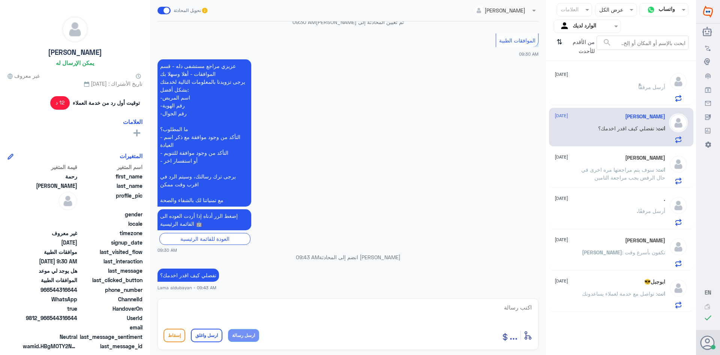
click at [591, 187] on div "[PERSON_NAME] [DATE] انت : سوف يتم مراجعتها مره اخرى في حال الرفض يجب مراجعة ال…" at bounding box center [621, 168] width 144 height 39
click at [600, 242] on div "[PERSON_NAME] [DATE]" at bounding box center [610, 240] width 111 height 6
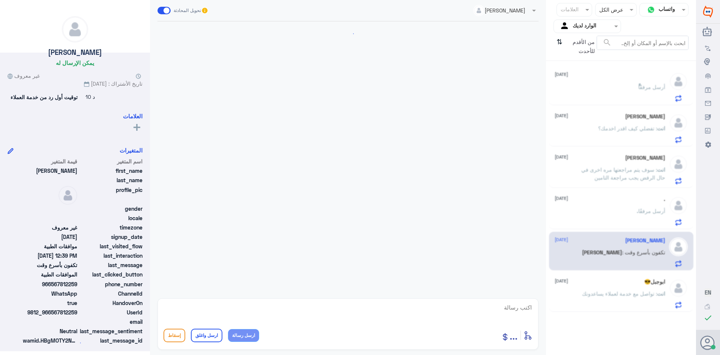
scroll to position [841, 0]
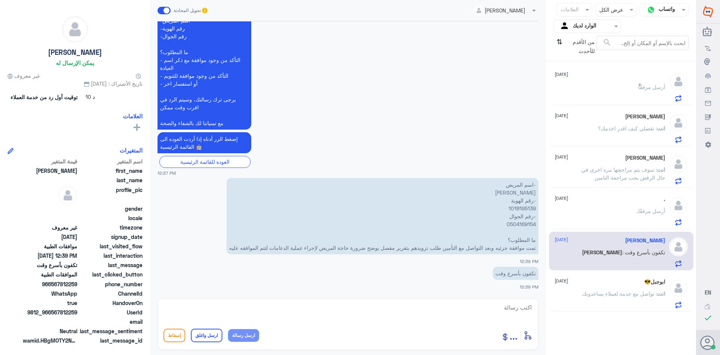
click at [612, 203] on div ". [DATE] . أرسل مرفقًا" at bounding box center [610, 211] width 111 height 30
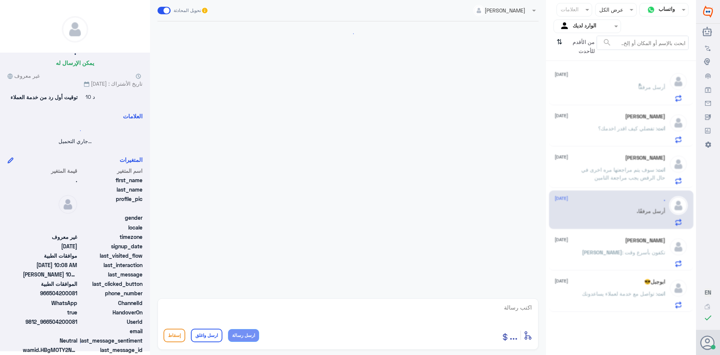
scroll to position [587, 0]
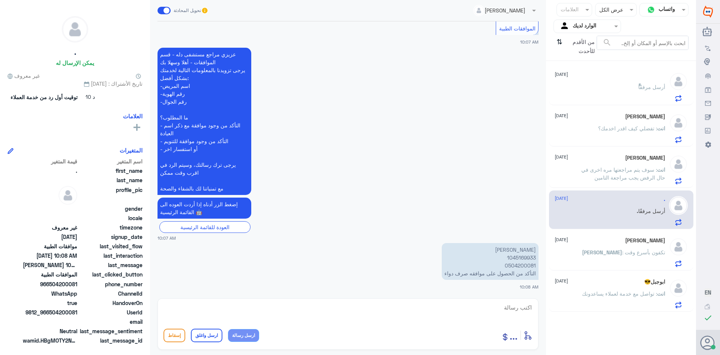
click at [625, 232] on div "[PERSON_NAME] [DATE] [PERSON_NAME] : تكفون بأسرع وقت" at bounding box center [621, 251] width 144 height 39
click at [623, 242] on div "[PERSON_NAME] [DATE]" at bounding box center [610, 240] width 111 height 6
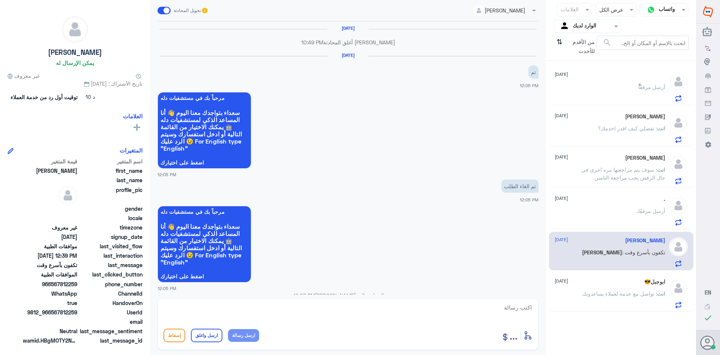
scroll to position [841, 0]
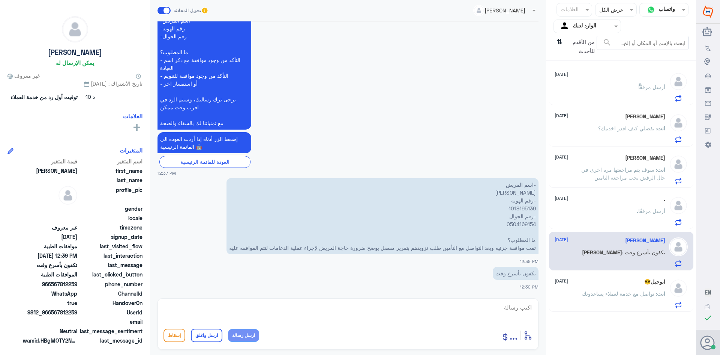
click at [625, 210] on div ". أرسل مرفقًا" at bounding box center [610, 217] width 111 height 17
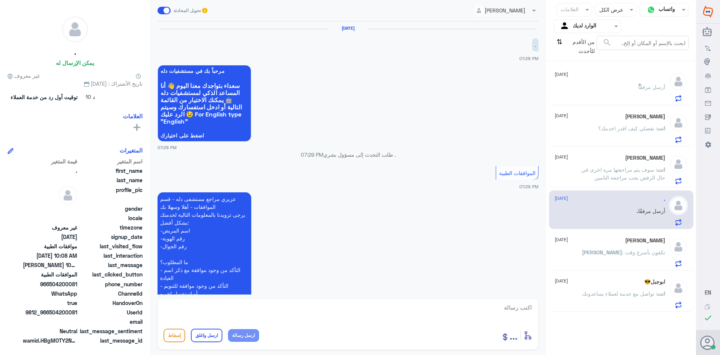
scroll to position [587, 0]
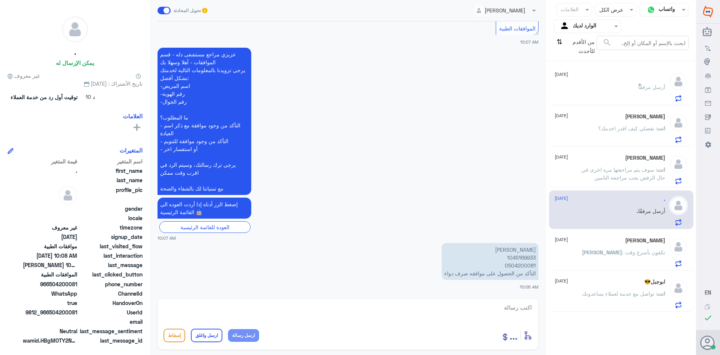
click at [623, 252] on span ": تكفون بأسرع وقت" at bounding box center [644, 252] width 43 height 6
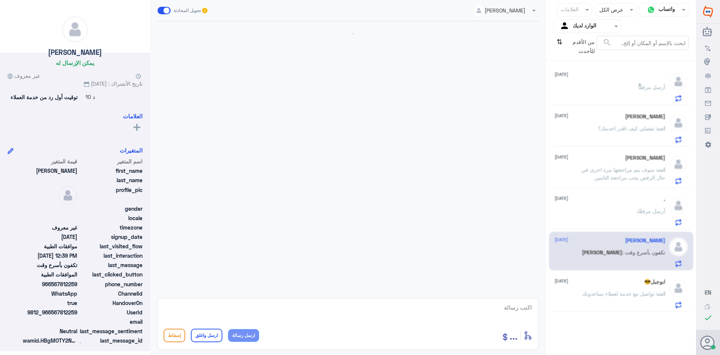
scroll to position [841, 0]
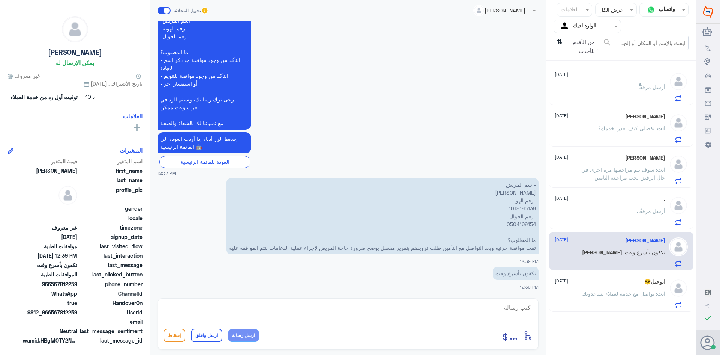
click at [605, 221] on div ". أرسل مرفقًا" at bounding box center [610, 217] width 111 height 17
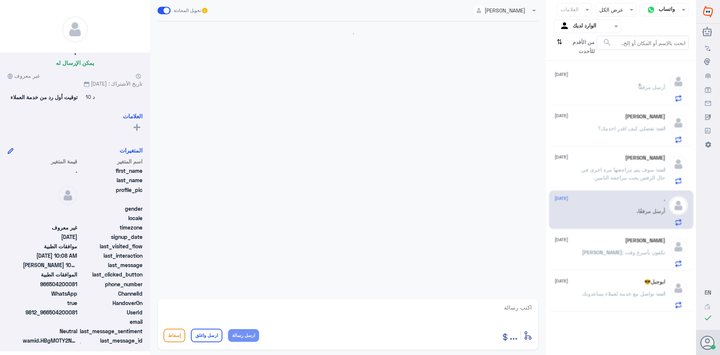
scroll to position [587, 0]
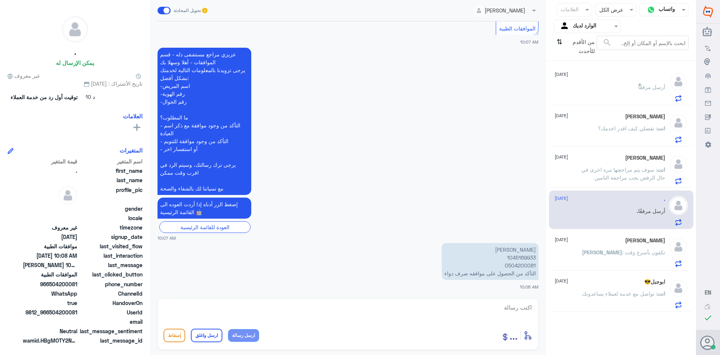
click at [493, 298] on div "أدخل اسم مجموعة الرسائل ... إسقاط ارسل واغلق ارسل رسالة" at bounding box center [348, 323] width 381 height 51
click at [495, 312] on textarea at bounding box center [348, 311] width 369 height 18
type textarea "تم رفضهى من قبل التامين"
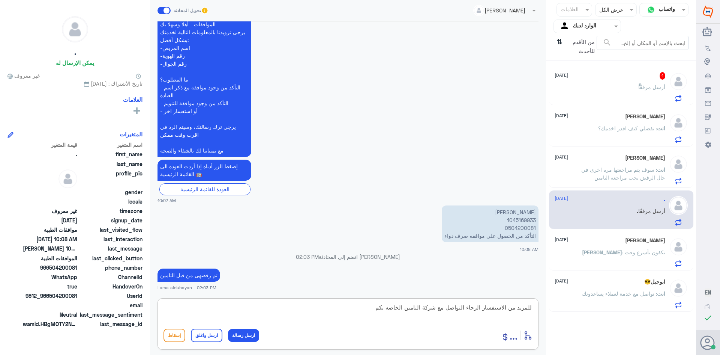
type textarea "للمزيد من الاستفسار الرجاء التواصل مع شركة التامين الخاصه بكم"
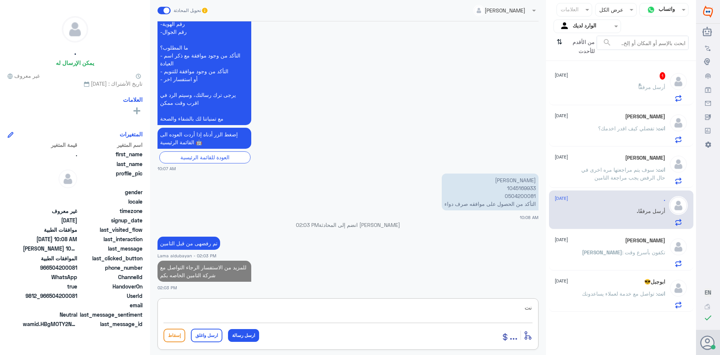
type textarea "ن"
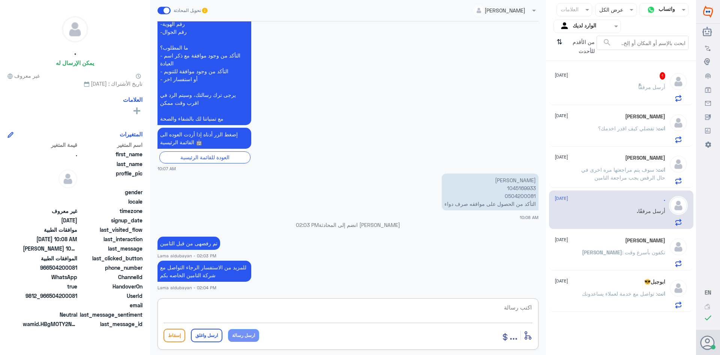
click at [606, 287] on div "ابوجبل😎 [DATE] انت : تواصل مع خدمة لعملاء يساعدونك" at bounding box center [610, 293] width 111 height 30
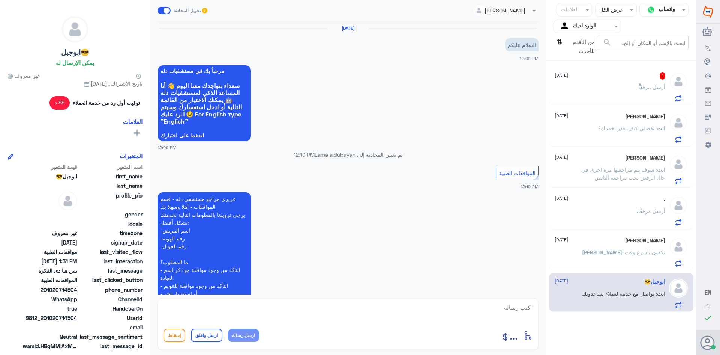
scroll to position [494, 0]
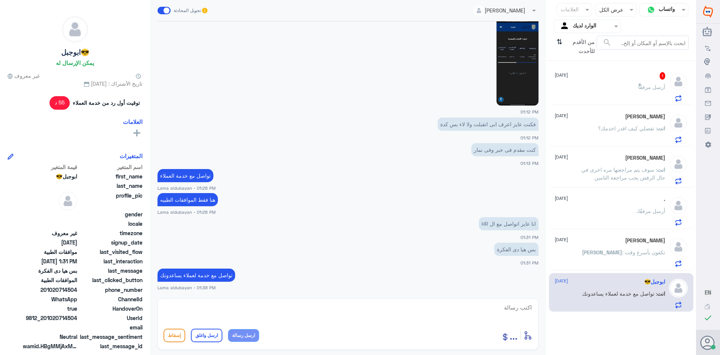
click at [487, 308] on textarea at bounding box center [348, 311] width 369 height 18
click at [378, 311] on textarea at bounding box center [348, 311] width 369 height 18
paste textarea "نشكر تواصلك مع مستشفيات دلة"
type textarea "نشكر تواصلك مع مستشفيات دلة"
click at [211, 335] on button "ارسل واغلق" at bounding box center [207, 335] width 32 height 14
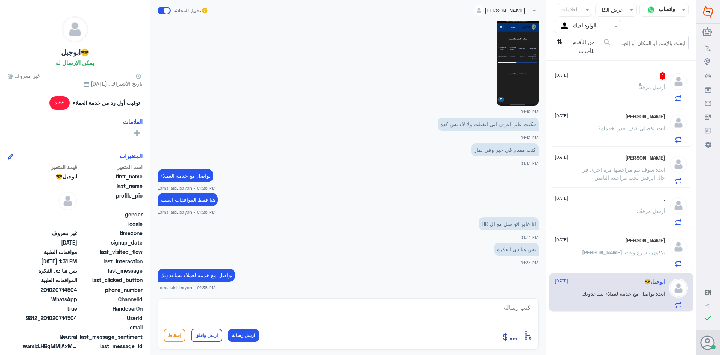
scroll to position [518, 0]
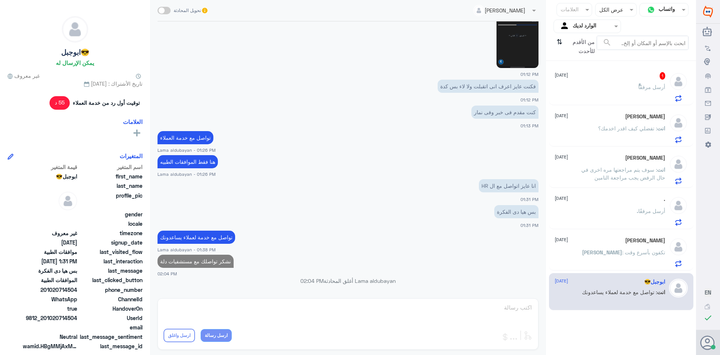
click at [623, 244] on div "[PERSON_NAME] [DATE] [PERSON_NAME] : تكفون بأسرع وقت" at bounding box center [610, 252] width 111 height 30
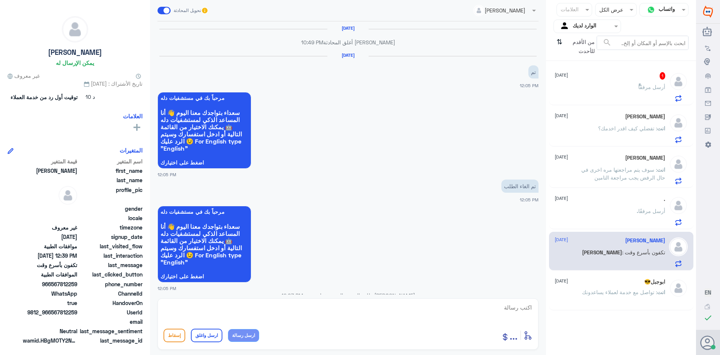
scroll to position [841, 0]
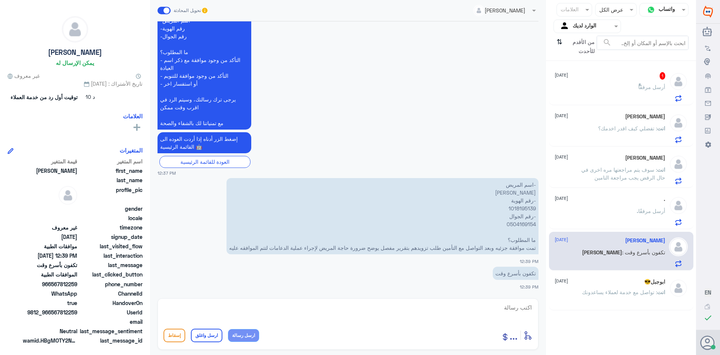
click at [612, 200] on div ". [DATE]" at bounding box center [610, 199] width 111 height 6
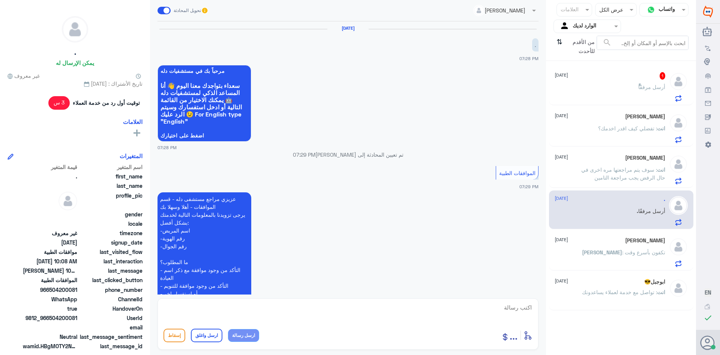
scroll to position [657, 0]
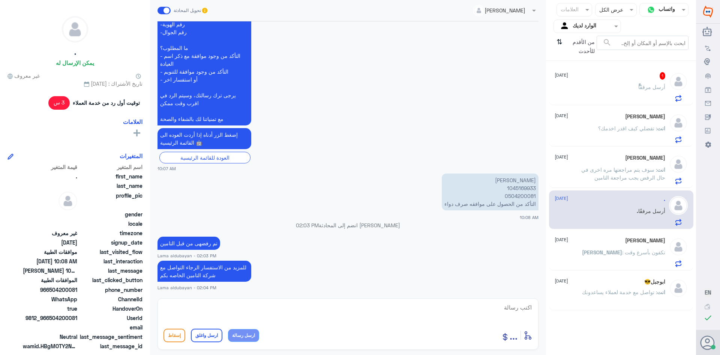
click at [343, 315] on textarea at bounding box center [348, 311] width 369 height 18
paste textarea "نشكر تواصلك مع مستشفيات دلة"
type textarea "نشكر تواصلك مع مستشفيات دلة"
click at [629, 166] on span ": سوف يتم مراجعتها مره اخرى في حال الرفض يجب مراجعة التامين" at bounding box center [624, 173] width 84 height 14
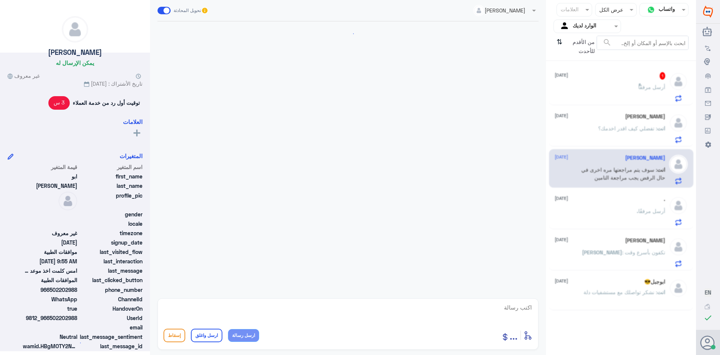
scroll to position [370, 0]
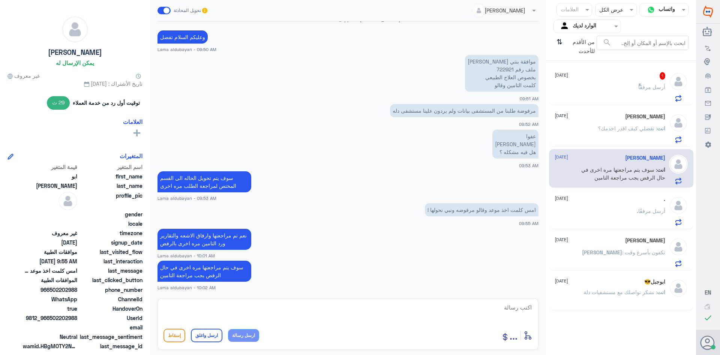
click at [618, 136] on p "انت : تفضلي كيف اقدر اخدمك؟" at bounding box center [632, 133] width 67 height 19
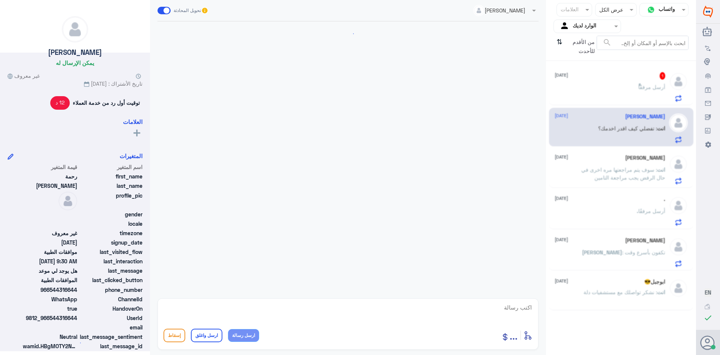
scroll to position [648, 0]
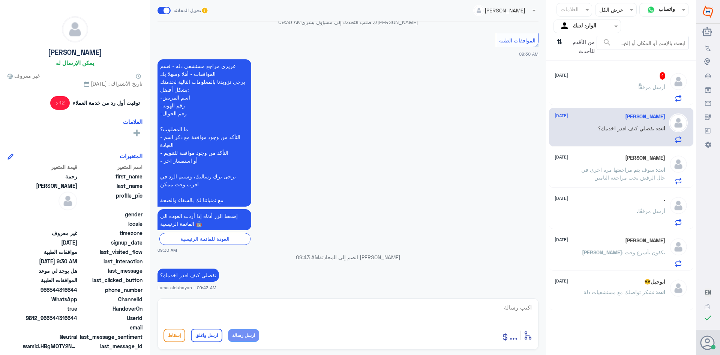
drag, startPoint x: 496, startPoint y: 308, endPoint x: 485, endPoint y: 314, distance: 12.3
click at [491, 311] on textarea at bounding box center [348, 311] width 369 height 18
paste textarea "نشكر تواصلك مع مستشفيات دلة"
type textarea "نشكر تواصلك مع مستشفيات دلة"
click at [211, 332] on button "ارسل واغلق" at bounding box center [207, 335] width 32 height 14
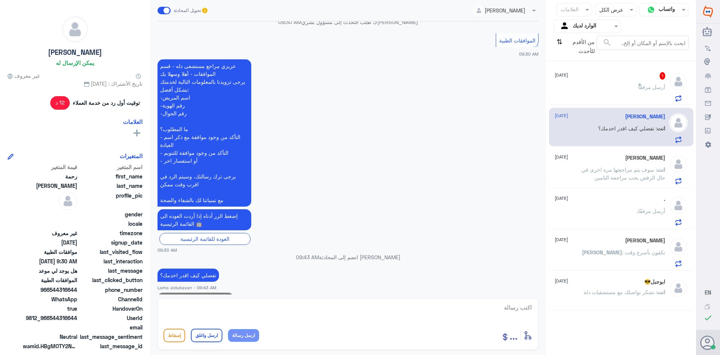
scroll to position [672, 0]
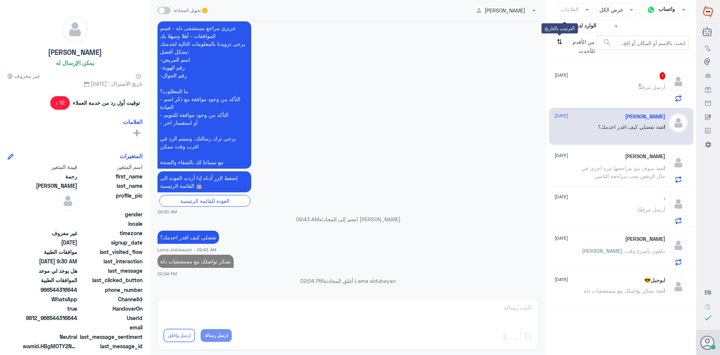
click at [561, 42] on icon "⇅" at bounding box center [560, 45] width 6 height 19
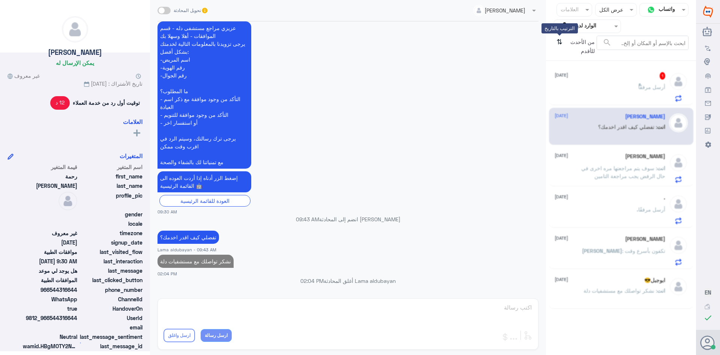
click at [561, 42] on icon "⇅" at bounding box center [560, 45] width 6 height 19
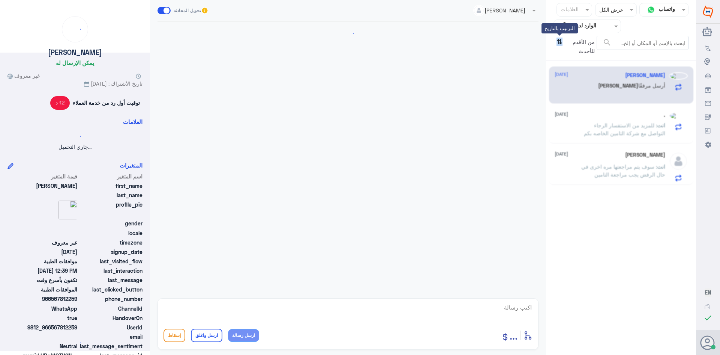
click at [561, 42] on icon "⇅" at bounding box center [560, 45] width 6 height 19
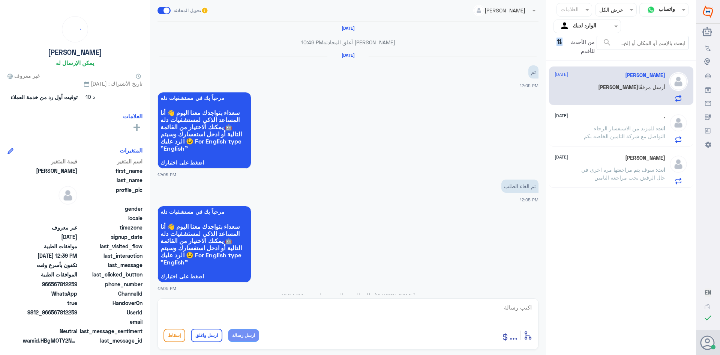
scroll to position [841, 0]
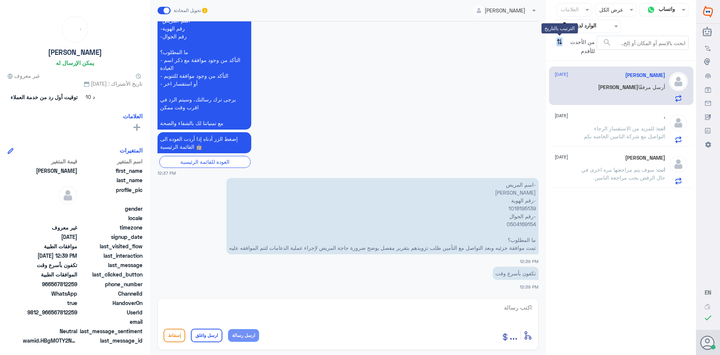
click at [562, 42] on icon "⇅" at bounding box center [560, 45] width 6 height 19
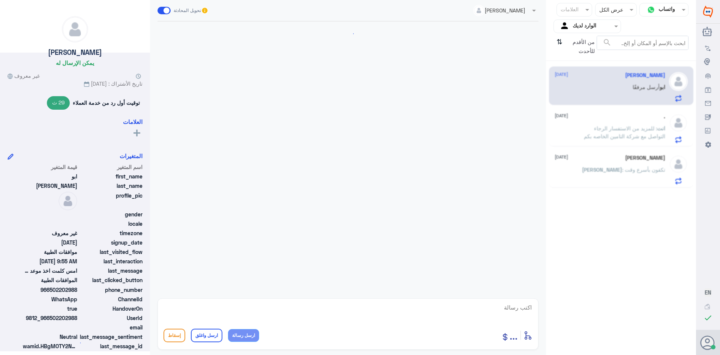
scroll to position [370, 0]
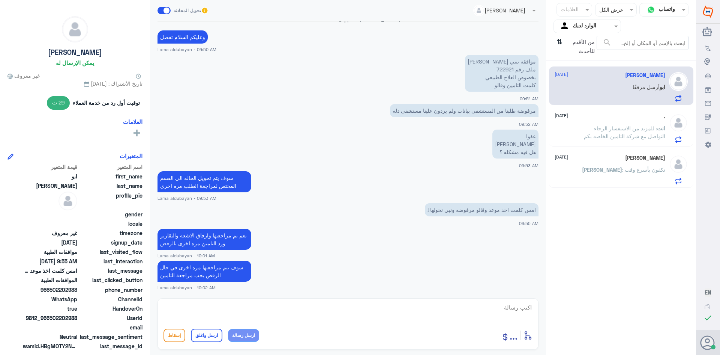
click at [635, 136] on span ": للمزيد من الاستفسار الرجاء التواصل مع شركة التامين الخاصه بكم" at bounding box center [624, 132] width 81 height 14
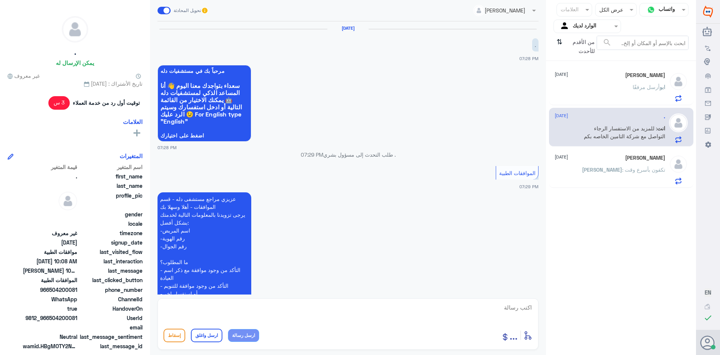
scroll to position [657, 0]
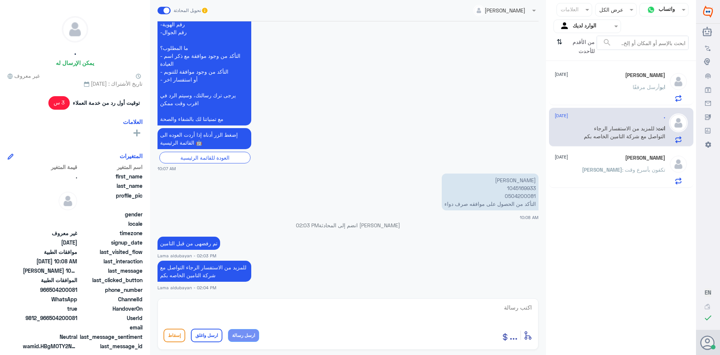
click at [623, 96] on div "[PERSON_NAME] مرفقًا" at bounding box center [610, 93] width 111 height 17
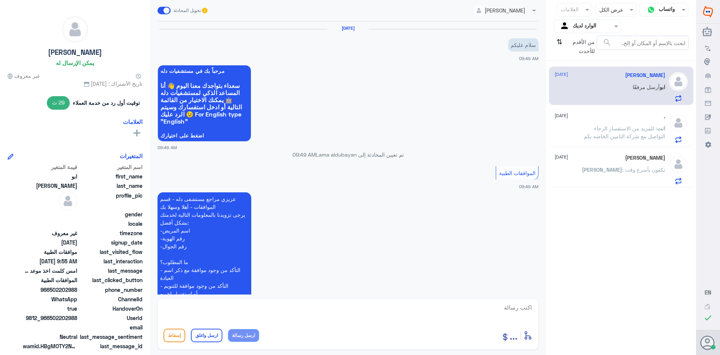
scroll to position [370, 0]
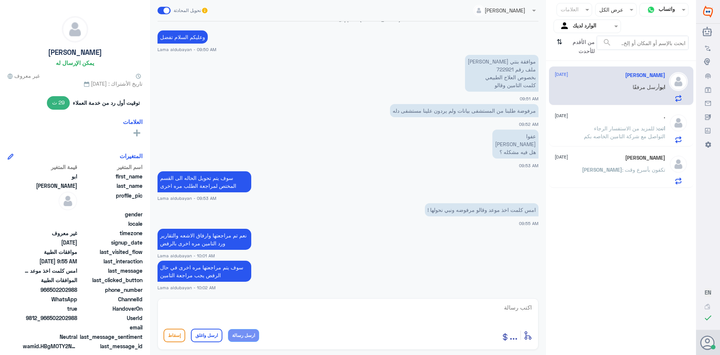
click at [621, 130] on span ": للمزيد من الاستفسار الرجاء التواصل مع شركة التامين الخاصه بكم" at bounding box center [624, 132] width 81 height 14
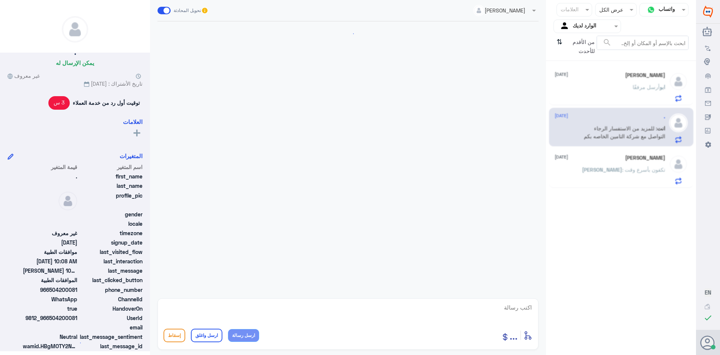
scroll to position [657, 0]
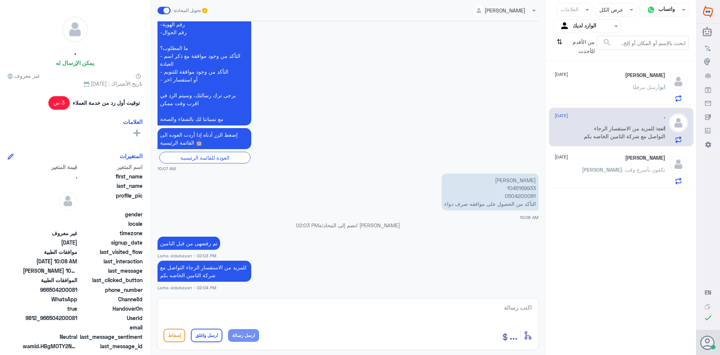
click at [628, 101] on div "[PERSON_NAME] مرفقًا" at bounding box center [610, 93] width 111 height 17
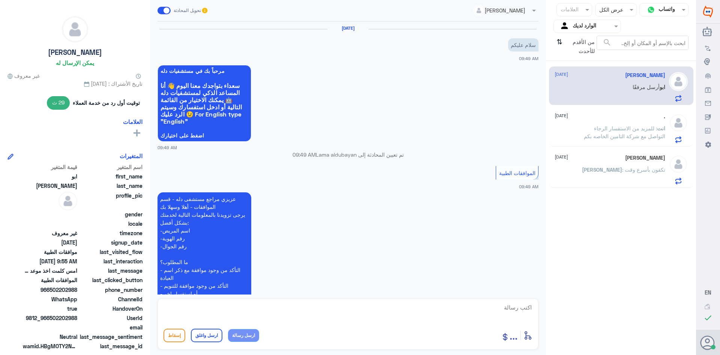
scroll to position [370, 0]
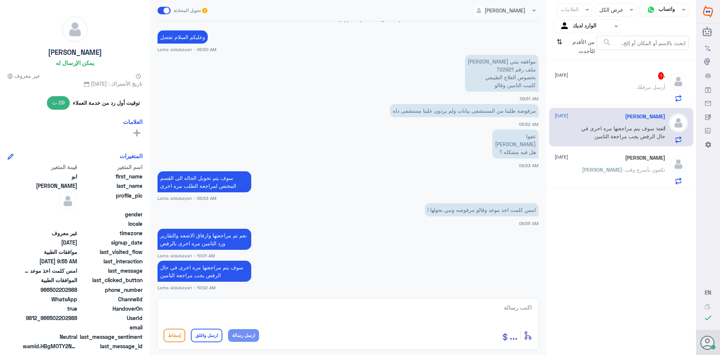
click at [620, 125] on span ": سوف يتم مراجعتها مره اخرى في حال الرفض يجب مراجعة التامين" at bounding box center [624, 132] width 84 height 14
click at [626, 93] on div ". أرسل مرفقًا" at bounding box center [610, 93] width 111 height 17
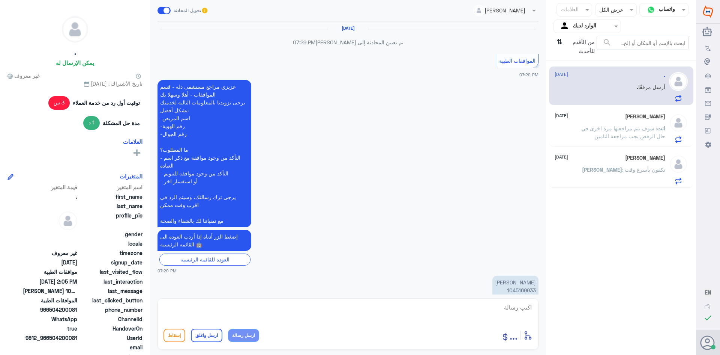
scroll to position [672, 0]
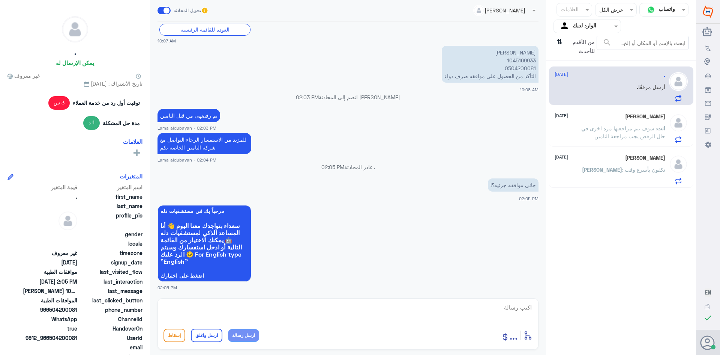
click at [499, 314] on textarea at bounding box center [348, 311] width 369 height 18
type textarea "نعم على التحاليل توافق عليها"
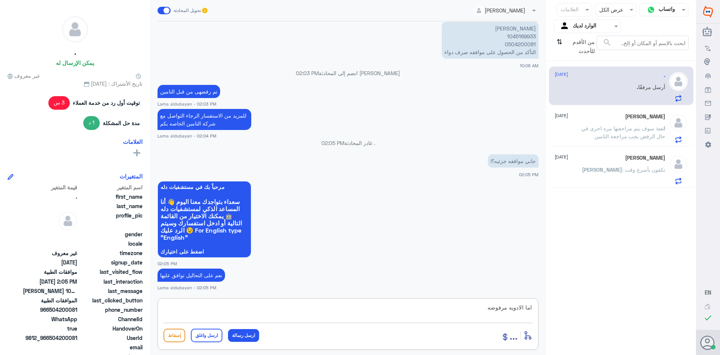
type textarea "اما الادويه مرفوضه"
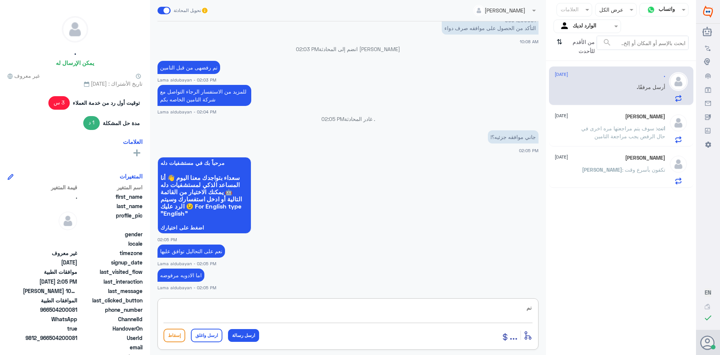
type textarea "ت"
click at [626, 122] on div "[PERSON_NAME] [DATE] انت : سوف يتم مراجعتها مره اخرى في حال الرفض يجب مراجعة ال…" at bounding box center [610, 128] width 111 height 30
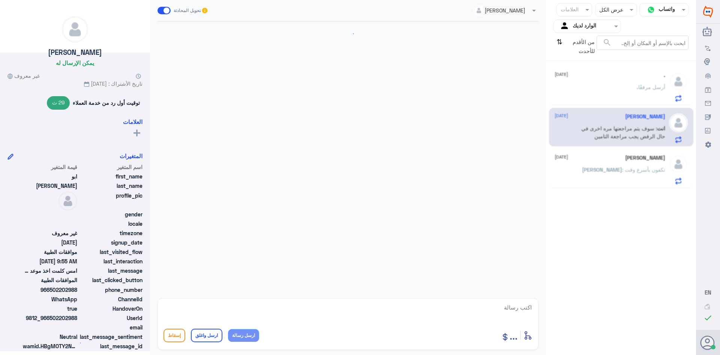
scroll to position [370, 0]
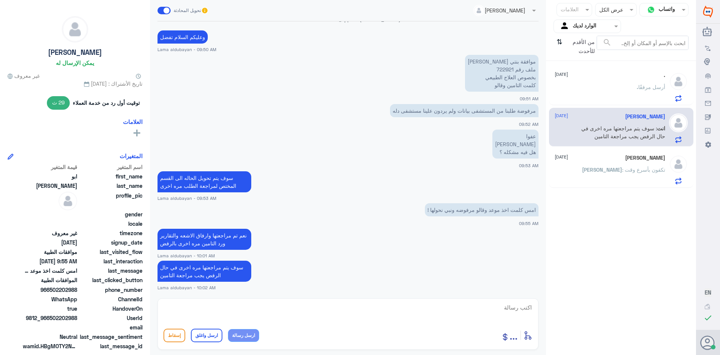
click at [611, 88] on div ". أرسل مرفقًا" at bounding box center [610, 93] width 111 height 17
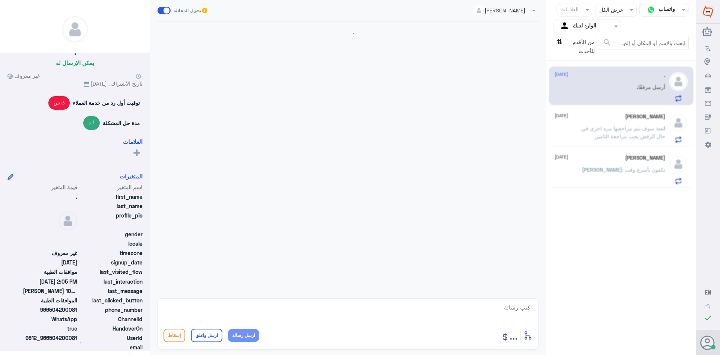
scroll to position [705, 0]
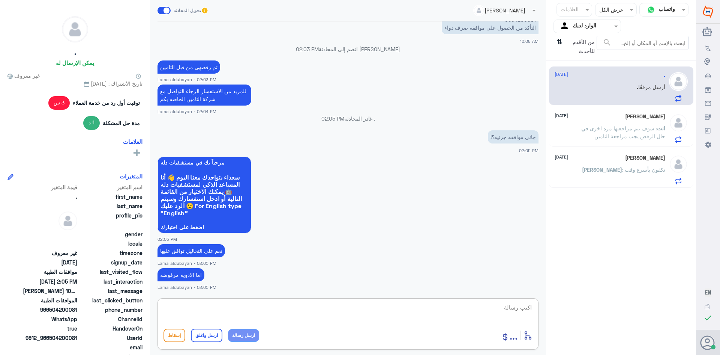
click at [510, 313] on textarea at bounding box center [348, 311] width 369 height 18
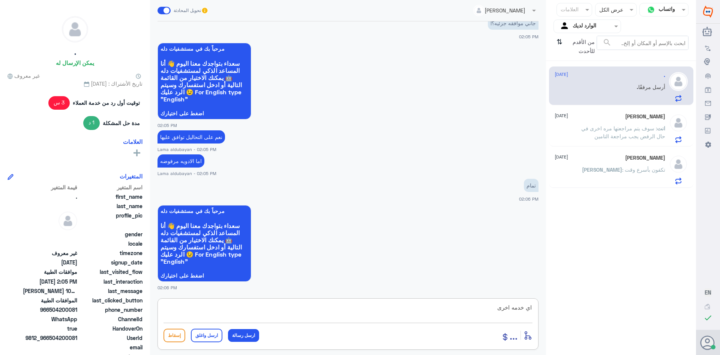
type textarea "اي خدمه اخرى ؟"
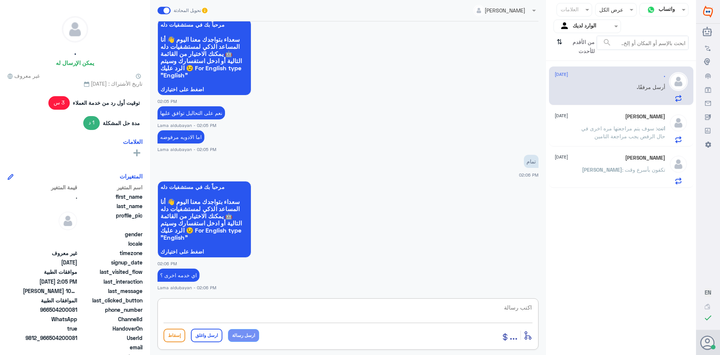
click at [623, 135] on span ": سوف يتم مراجعتها مره اخرى في حال الرفض يجب مراجعة التامين" at bounding box center [624, 132] width 84 height 14
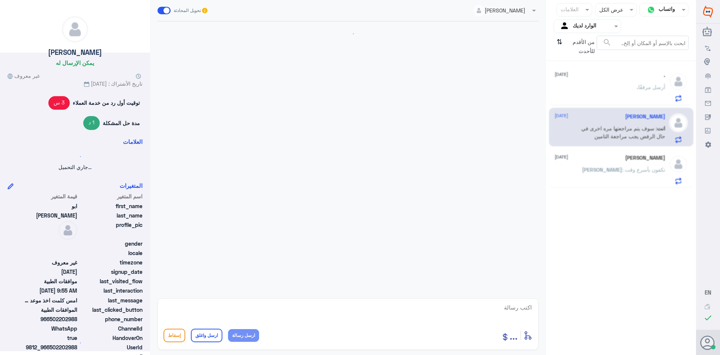
click at [626, 172] on span ": تكفون بأسرع وقت" at bounding box center [644, 169] width 43 height 6
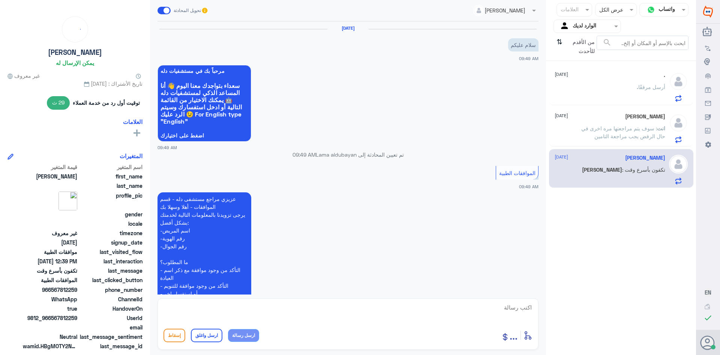
scroll to position [370, 0]
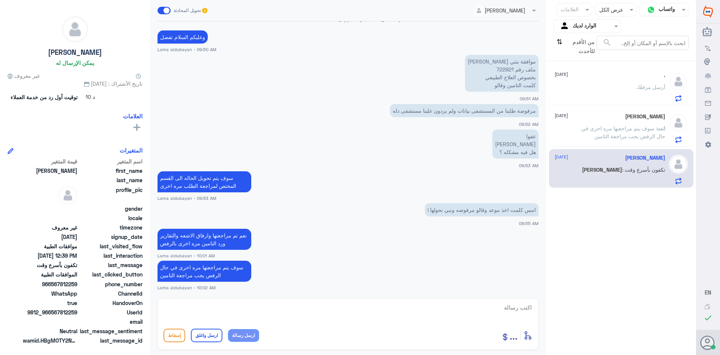
click at [618, 127] on span ": سوف يتم مراجعتها مره اخرى في حال الرفض يجب مراجعة التامين" at bounding box center [624, 132] width 84 height 14
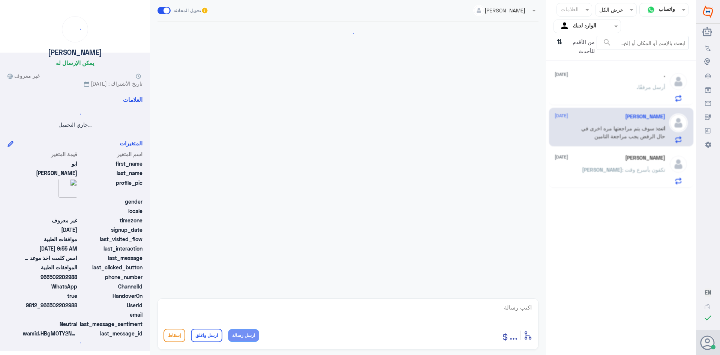
click at [621, 83] on div ". [DATE] . أرسل مرفقًا" at bounding box center [610, 87] width 111 height 30
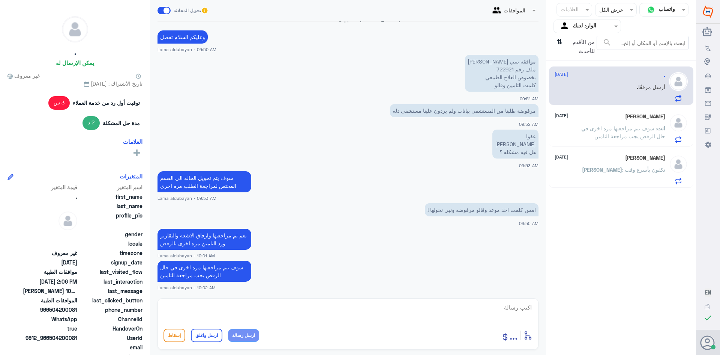
scroll to position [484, 0]
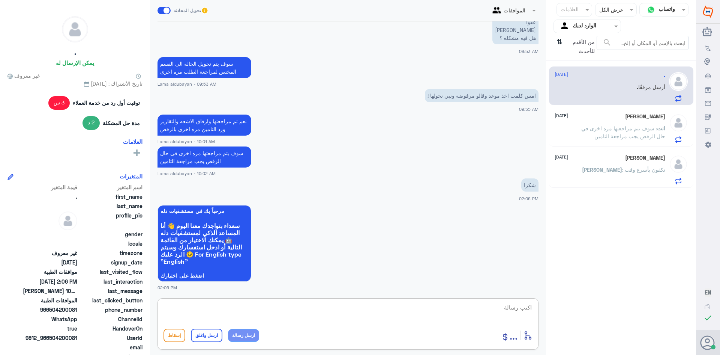
click at [418, 310] on textarea at bounding box center [348, 311] width 369 height 18
paste textarea "نشكر تواصلك مع مستشفيات دلة"
type textarea "نشكر تواصلك مع مستشفيات دلة"
click at [205, 334] on button "ارسل واغلق" at bounding box center [207, 335] width 32 height 14
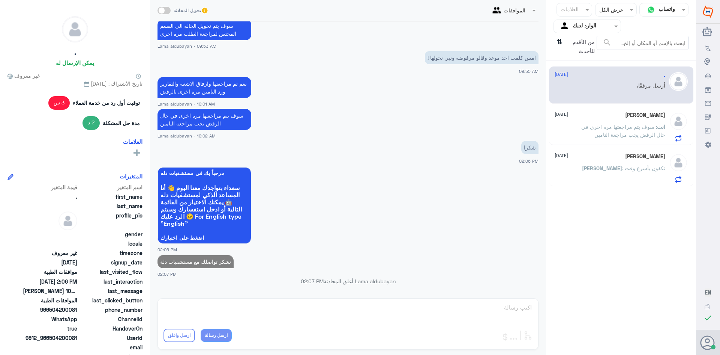
click at [603, 136] on span ": سوف يتم مراجعتها مره اخرى في حال الرفض يجب مراجعة التامين" at bounding box center [624, 130] width 84 height 14
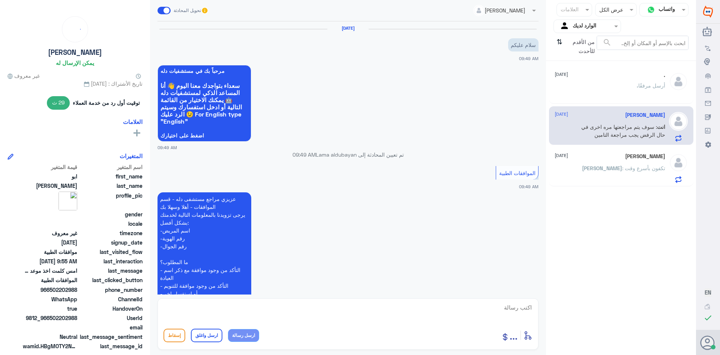
scroll to position [370, 0]
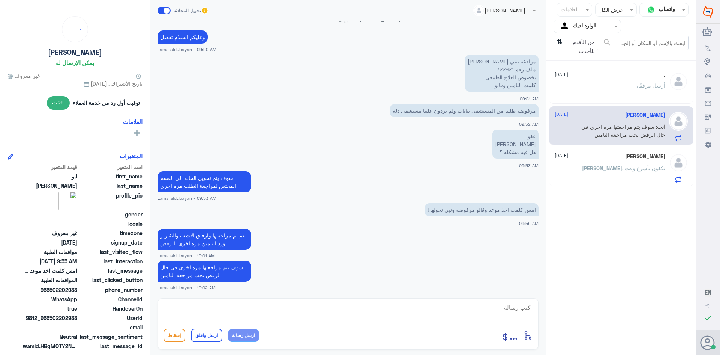
click at [593, 175] on div "[PERSON_NAME] : تكفون بأسرع وقت" at bounding box center [610, 174] width 111 height 17
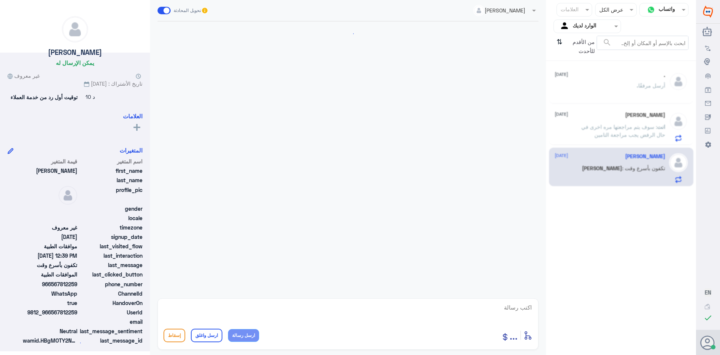
scroll to position [841, 0]
click at [603, 95] on div ". أرسل مرفقًا" at bounding box center [610, 91] width 111 height 17
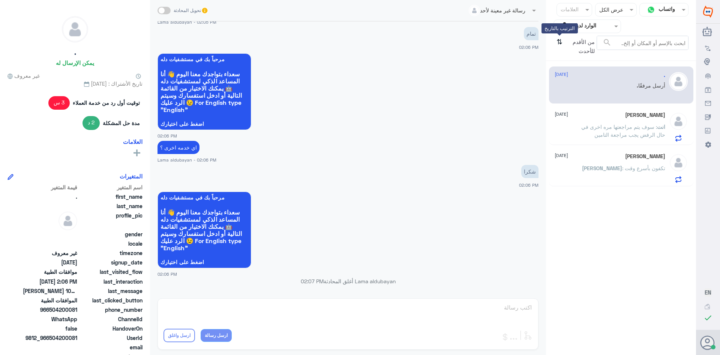
click at [558, 43] on icon "⇅" at bounding box center [560, 45] width 6 height 19
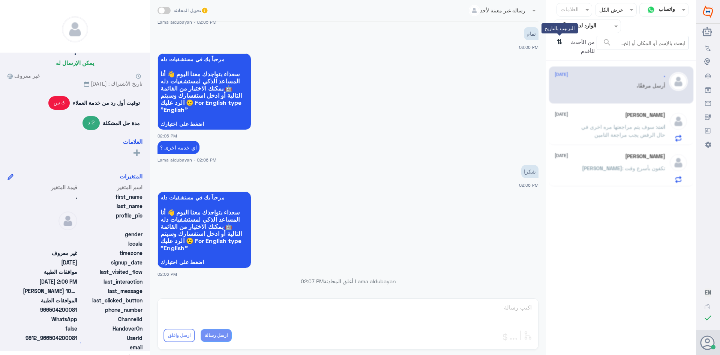
scroll to position [653, 0]
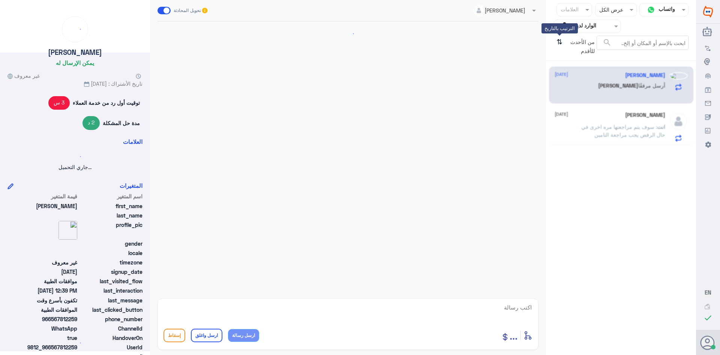
click at [558, 39] on icon "⇅" at bounding box center [560, 45] width 6 height 19
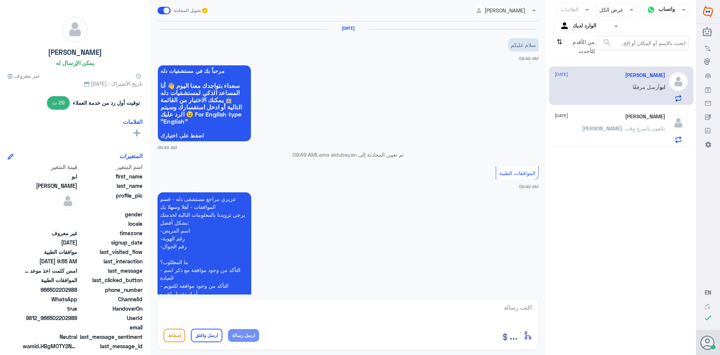
scroll to position [370, 0]
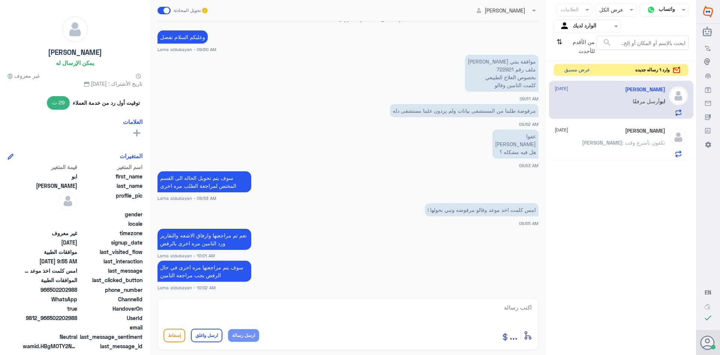
click at [575, 71] on button "عرض مسبق" at bounding box center [578, 70] width 32 height 12
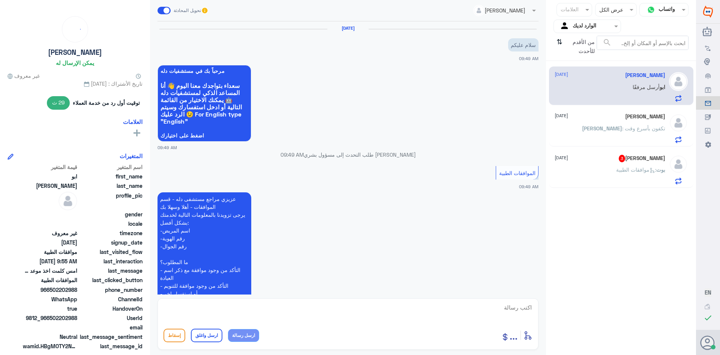
scroll to position [370, 0]
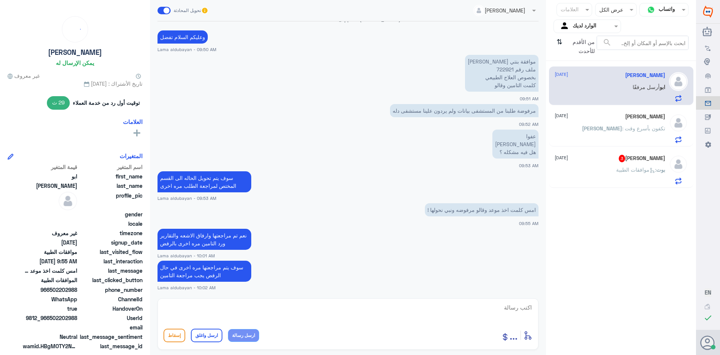
click at [601, 175] on div "بوت : موافقات الطبية" at bounding box center [610, 175] width 111 height 17
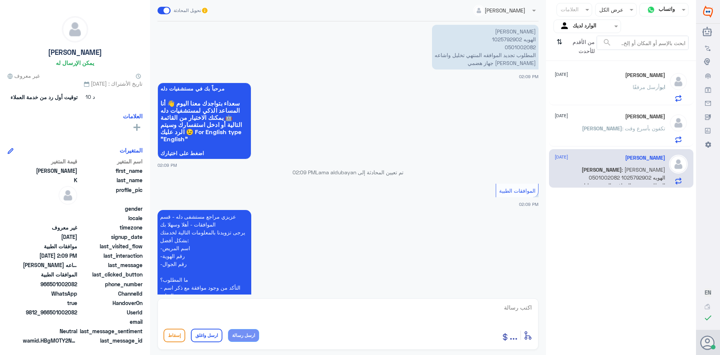
scroll to position [802, 0]
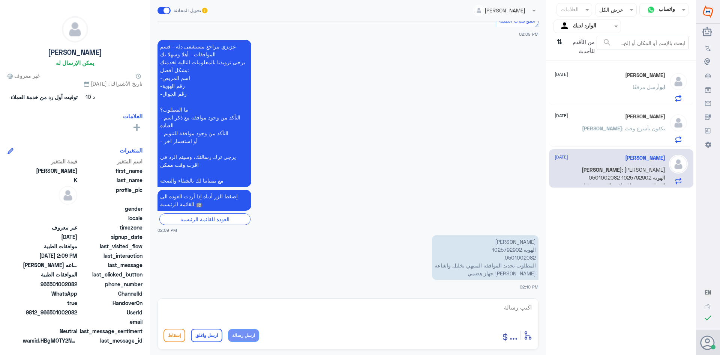
click at [510, 251] on p "[PERSON_NAME] الهويه 1025792902 0501002082 المطلوب تجديد الموافقه المنتهي تخليل…" at bounding box center [485, 257] width 107 height 45
copy p "1025792902"
click at [424, 309] on textarea at bounding box center [348, 311] width 369 height 18
type textarea "موافقات التحاليل ساريه الى 3/10 بامكانك الاستفاده من التحاليل"
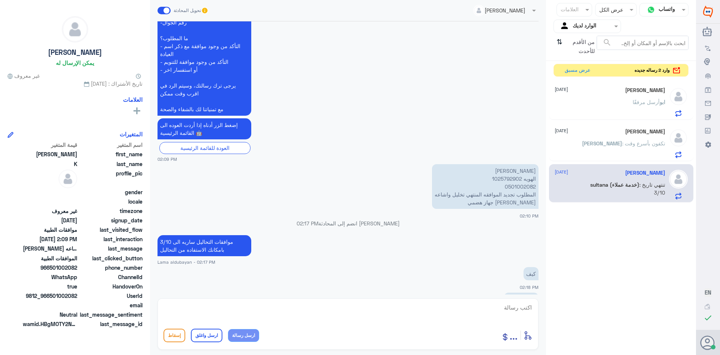
scroll to position [955, 0]
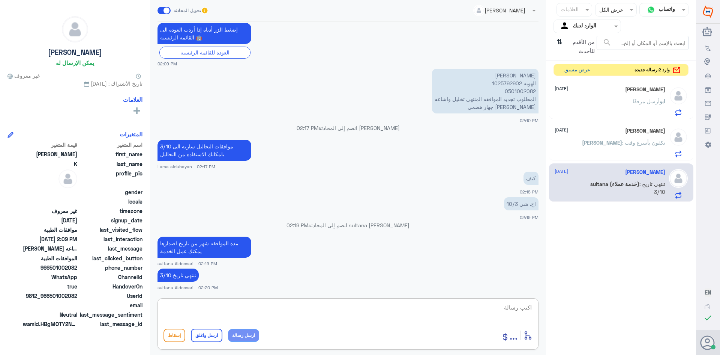
click at [577, 68] on button "عرض مسبق" at bounding box center [578, 70] width 32 height 12
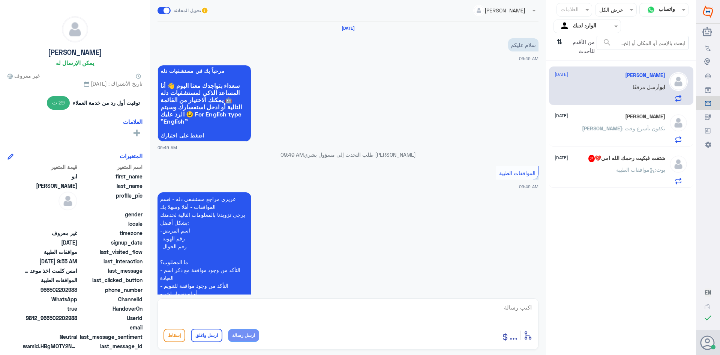
scroll to position [370, 0]
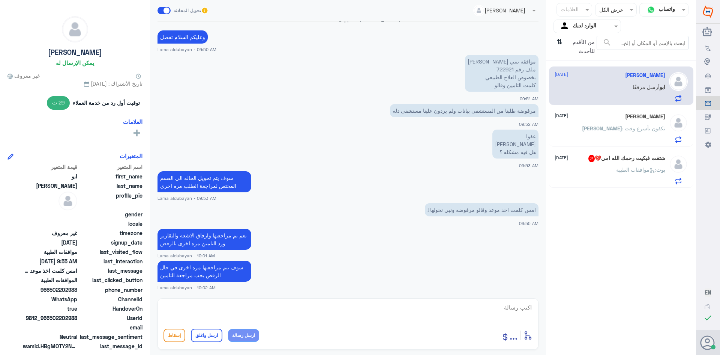
click at [618, 119] on div "[PERSON_NAME] [DATE]" at bounding box center [610, 116] width 111 height 6
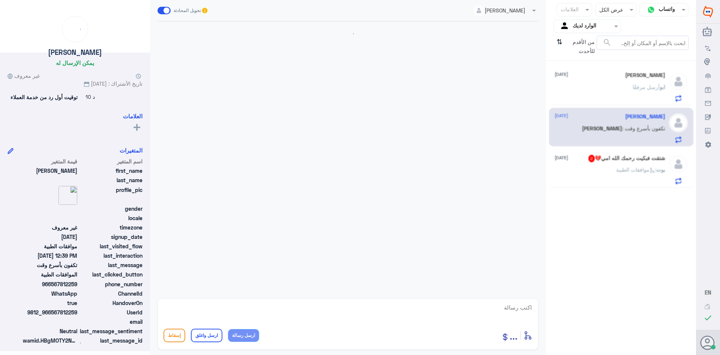
click at [593, 93] on div "[PERSON_NAME] مرفقًا" at bounding box center [610, 93] width 111 height 17
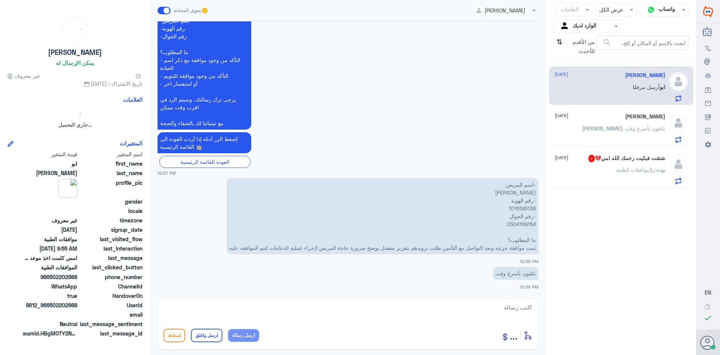
drag, startPoint x: 609, startPoint y: 149, endPoint x: 611, endPoint y: 154, distance: 6.1
click at [609, 151] on div "[PERSON_NAME] [DATE] ابو أرسل مرفقًا [PERSON_NAME] [DATE] [PERSON_NAME] : تكفون…" at bounding box center [621, 127] width 150 height 127
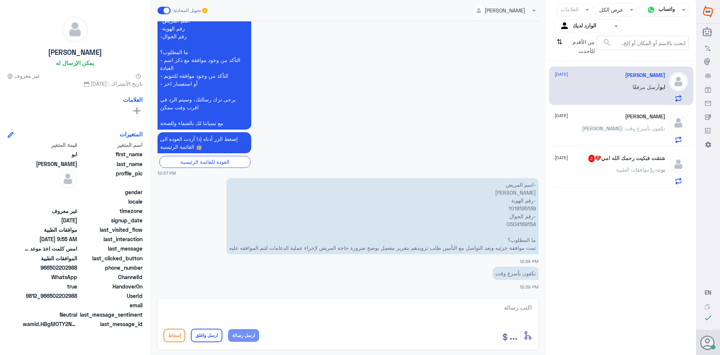
click at [617, 168] on span ": موافقات الطبية" at bounding box center [637, 169] width 40 height 6
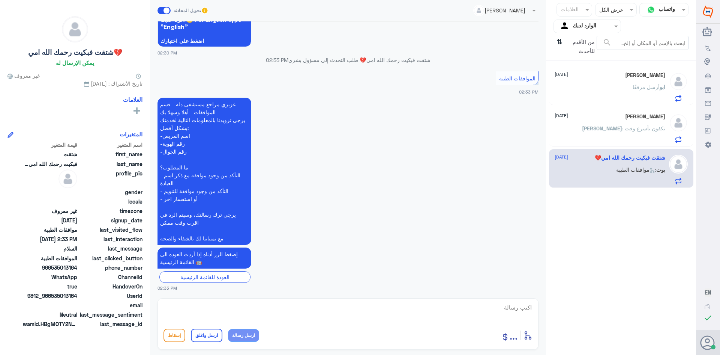
scroll to position [95, 0]
click at [500, 307] on textarea at bounding box center [348, 311] width 369 height 18
type textarea "j"
click at [556, 41] on div "من الأقدم للأحدث ⇅" at bounding box center [575, 47] width 43 height 22
click at [559, 41] on icon "⇅" at bounding box center [560, 45] width 6 height 19
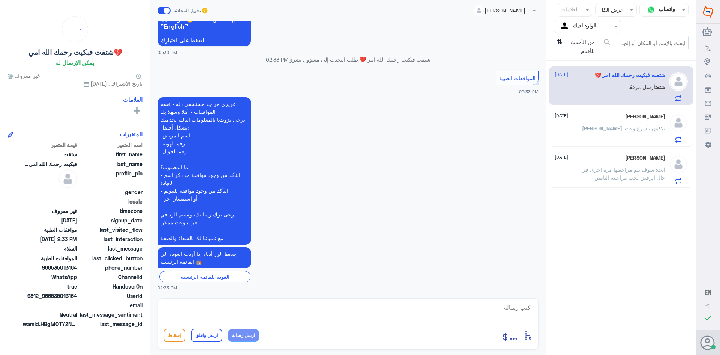
click at [476, 313] on textarea at bounding box center [348, 311] width 369 height 18
type textarea "تفضلي كيف اقدر اخدمك ؟"
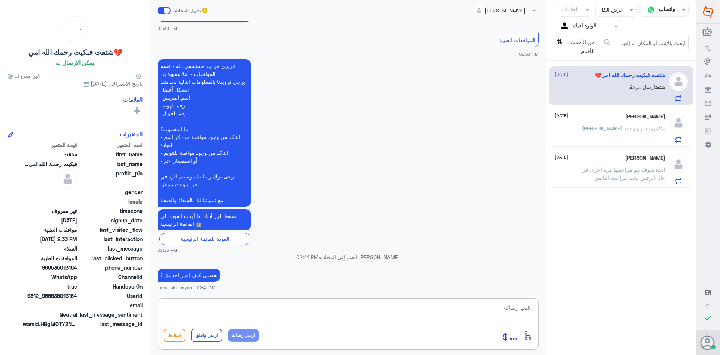
click at [472, 348] on div "أدخل اسم مجموعة الرسائل ... إسقاط ارسل واغلق ارسل رسالة" at bounding box center [348, 323] width 381 height 51
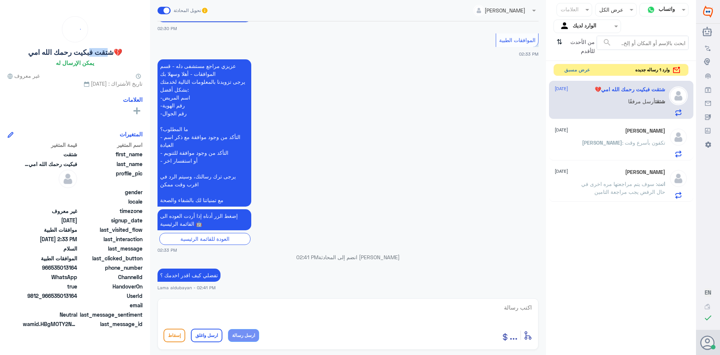
click at [562, 68] on button "عرض مسبق" at bounding box center [578, 70] width 32 height 12
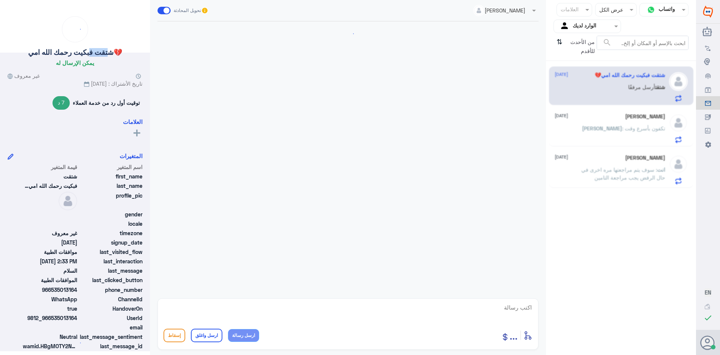
scroll to position [133, 0]
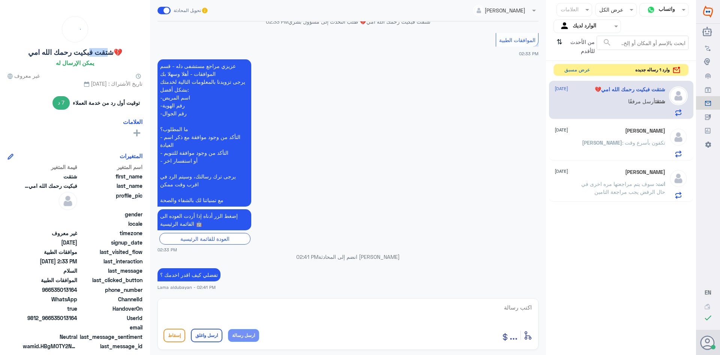
click at [582, 75] on button "عرض مسبق" at bounding box center [578, 70] width 32 height 12
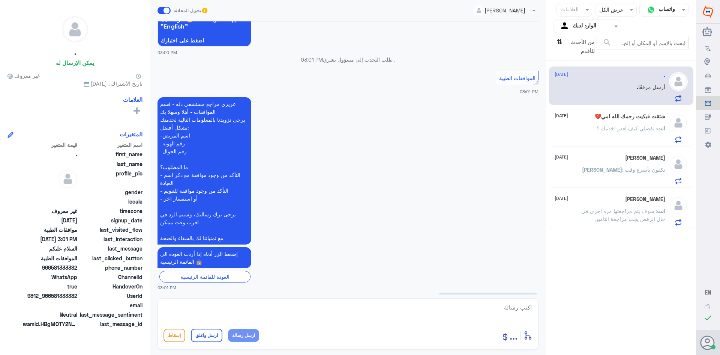
scroll to position [190, 0]
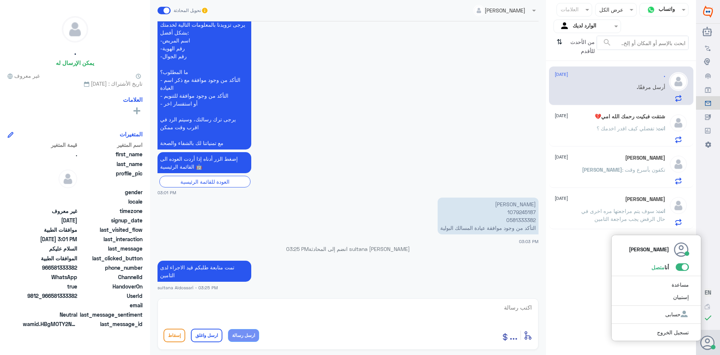
click at [685, 267] on span at bounding box center [682, 267] width 13 height 8
click at [0, 0] on input "checkbox" at bounding box center [0, 0] width 0 height 0
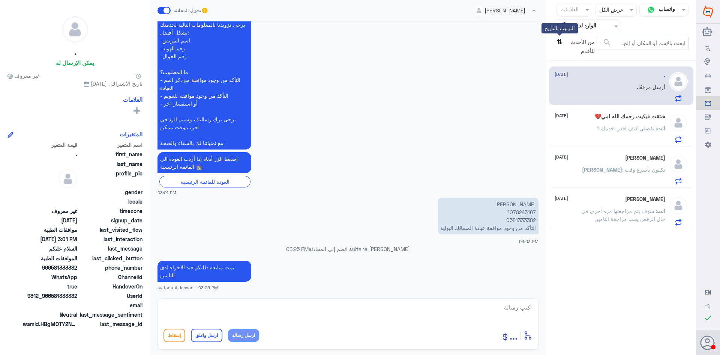
click at [562, 37] on icon "⇅" at bounding box center [560, 45] width 6 height 19
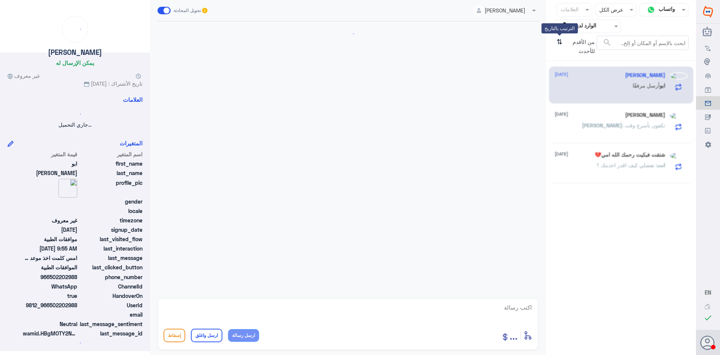
click at [559, 39] on icon "⇅" at bounding box center [560, 45] width 6 height 19
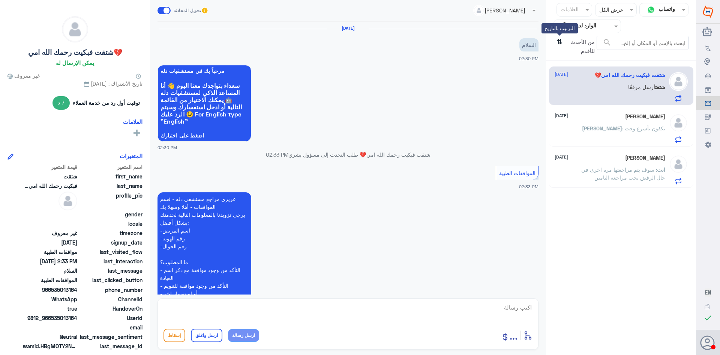
scroll to position [133, 0]
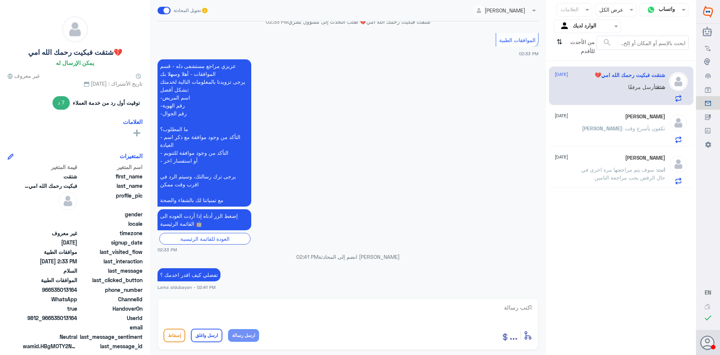
click at [605, 127] on span "[PERSON_NAME]" at bounding box center [602, 128] width 40 height 6
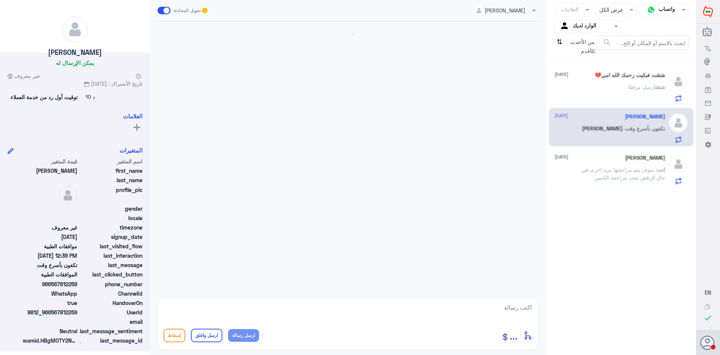
scroll to position [841, 0]
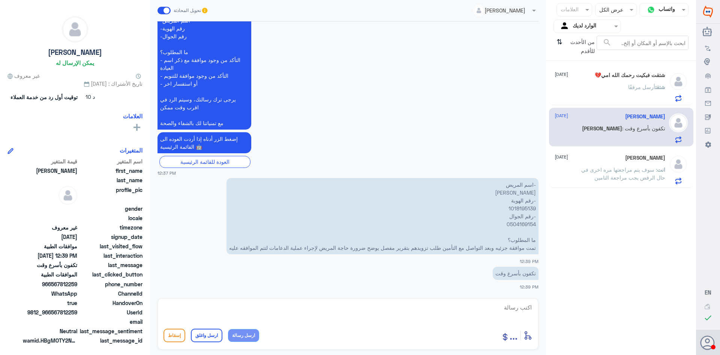
click at [622, 179] on span ": سوف يتم مراجعتها مره اخرى في حال الرفض يجب مراجعة التامين" at bounding box center [624, 173] width 84 height 14
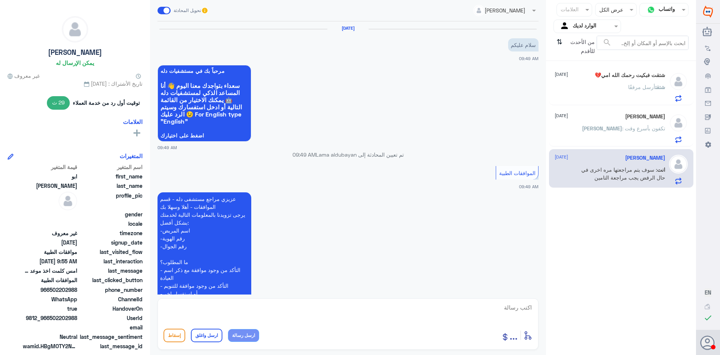
scroll to position [370, 0]
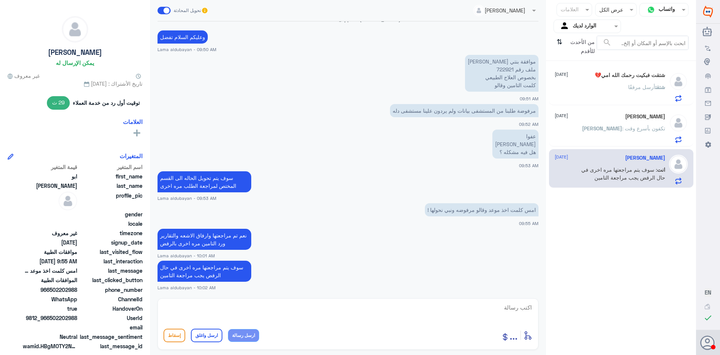
click at [623, 133] on p "[PERSON_NAME] : تكفون بأسرع وقت" at bounding box center [623, 133] width 83 height 19
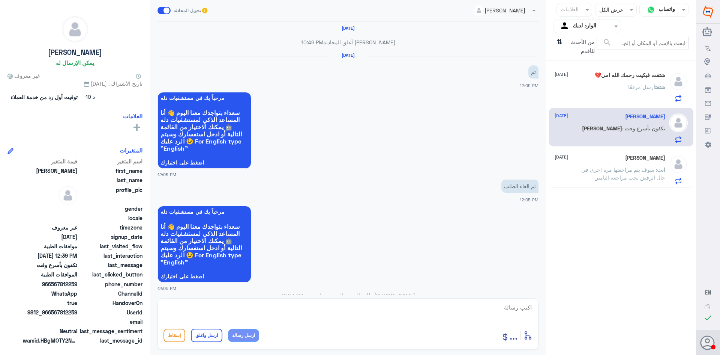
scroll to position [841, 0]
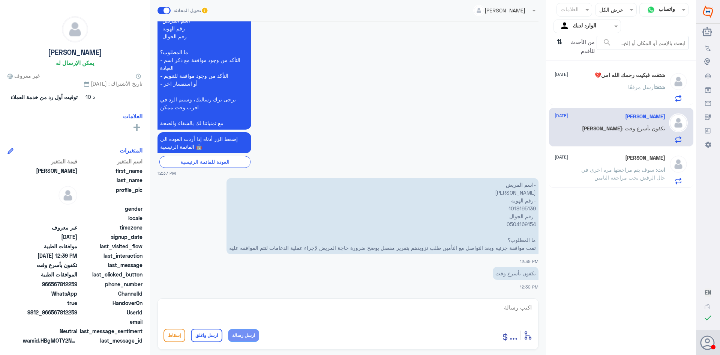
click at [525, 206] on p "-اسم المريض [PERSON_NAME] -رقم الهوية 1018195139 -رقم الجوال 0504169154 ما المط…" at bounding box center [383, 216] width 312 height 76
copy p "1018195139"
click at [472, 305] on textarea at bounding box center [348, 311] width 369 height 18
type textarea "s"
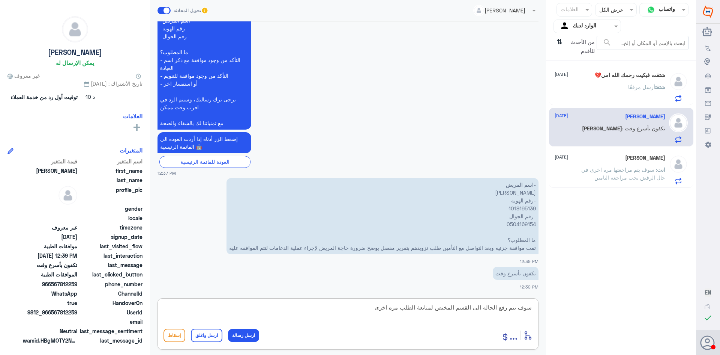
type textarea "سوف يتم رفع الحاله الى القسم المختص لمتابعة الطلب مره اخرى"
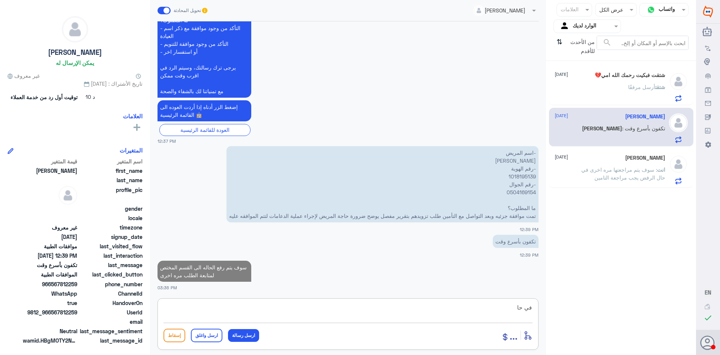
scroll to position [860, 0]
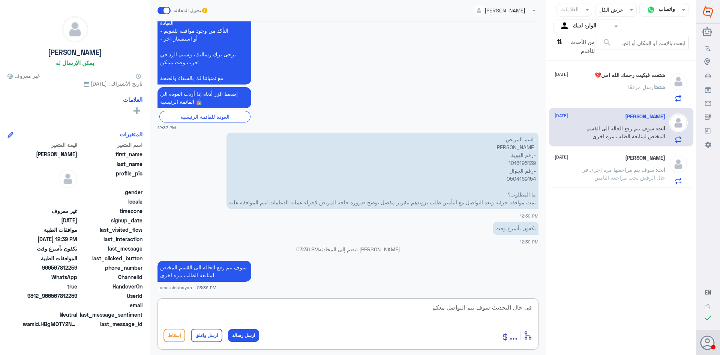
type textarea "في حال التحديث سوف يتم التواصل معكم"
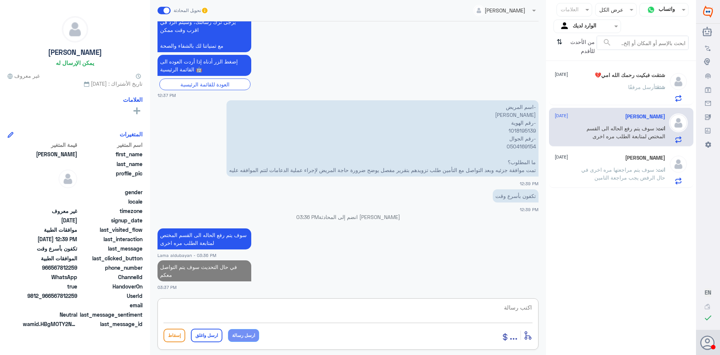
click at [645, 176] on span ": سوف يتم مراجعتها مره اخرى في حال الرفض يجب مراجعة التامين" at bounding box center [624, 173] width 84 height 14
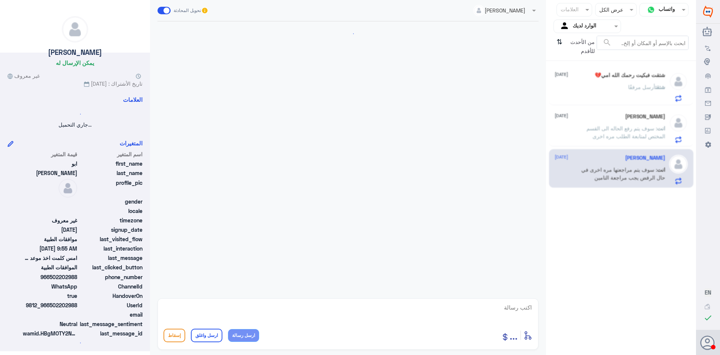
click at [625, 135] on p "انت : سوف يتم رفع الحاله الى القسم المختص لمتابعة الطلب مره اخرى" at bounding box center [623, 133] width 84 height 19
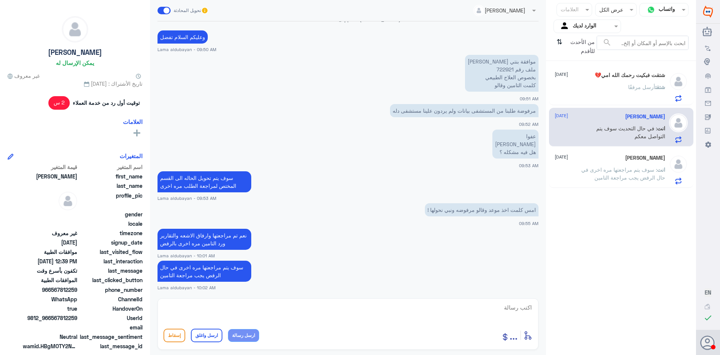
scroll to position [1402, 0]
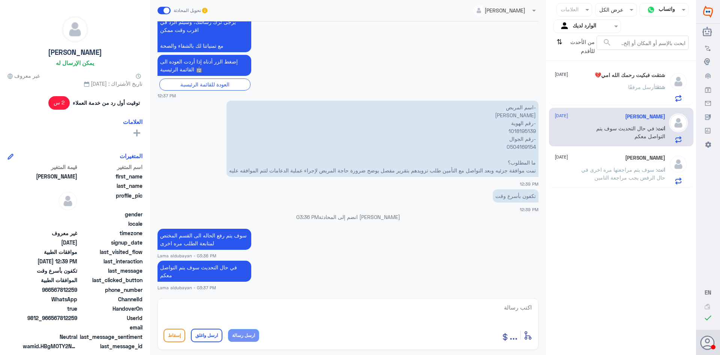
click at [488, 312] on textarea at bounding box center [348, 311] width 369 height 18
